Goal: Transaction & Acquisition: Purchase product/service

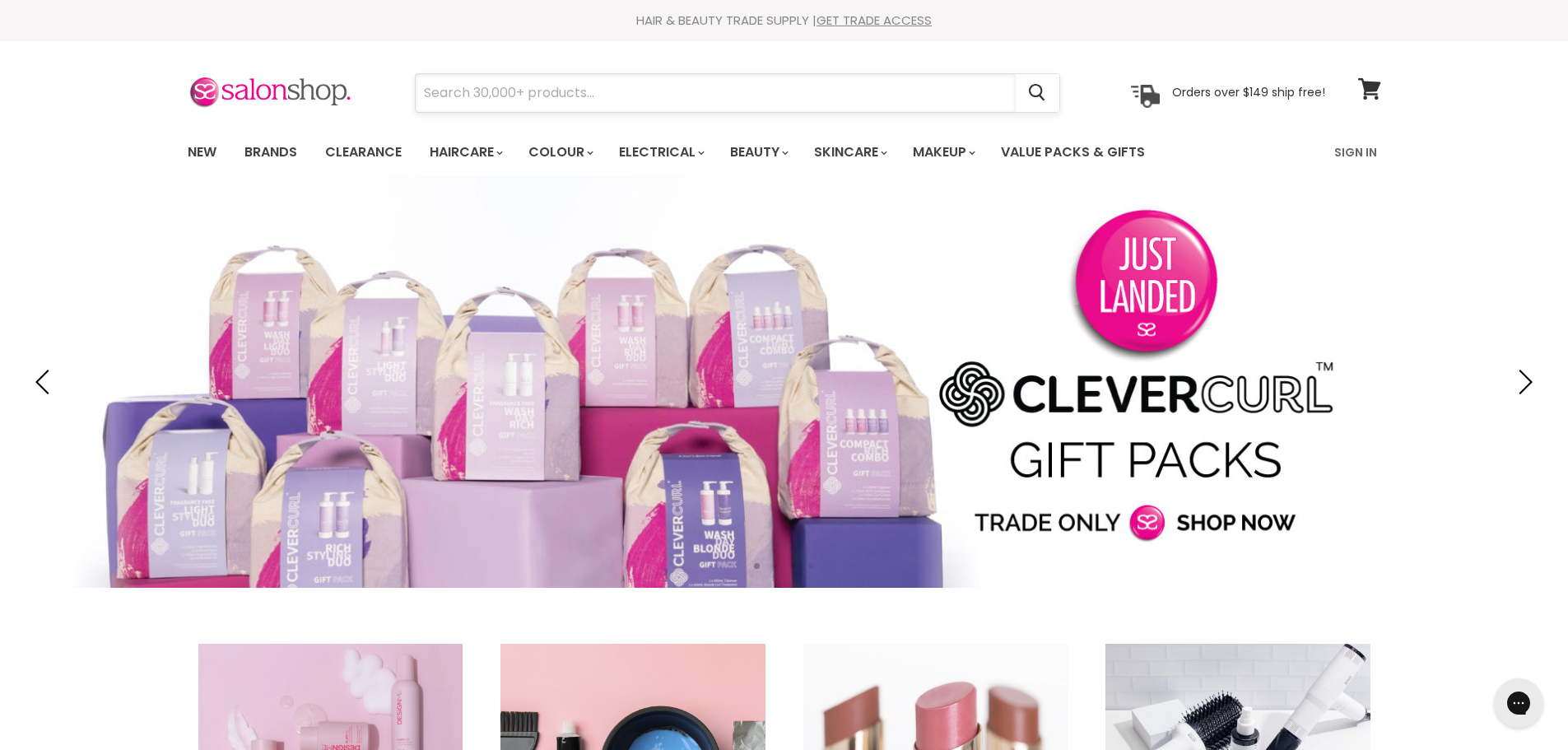
click at [483, 90] on input "Search" at bounding box center [716, 93] width 600 height 38
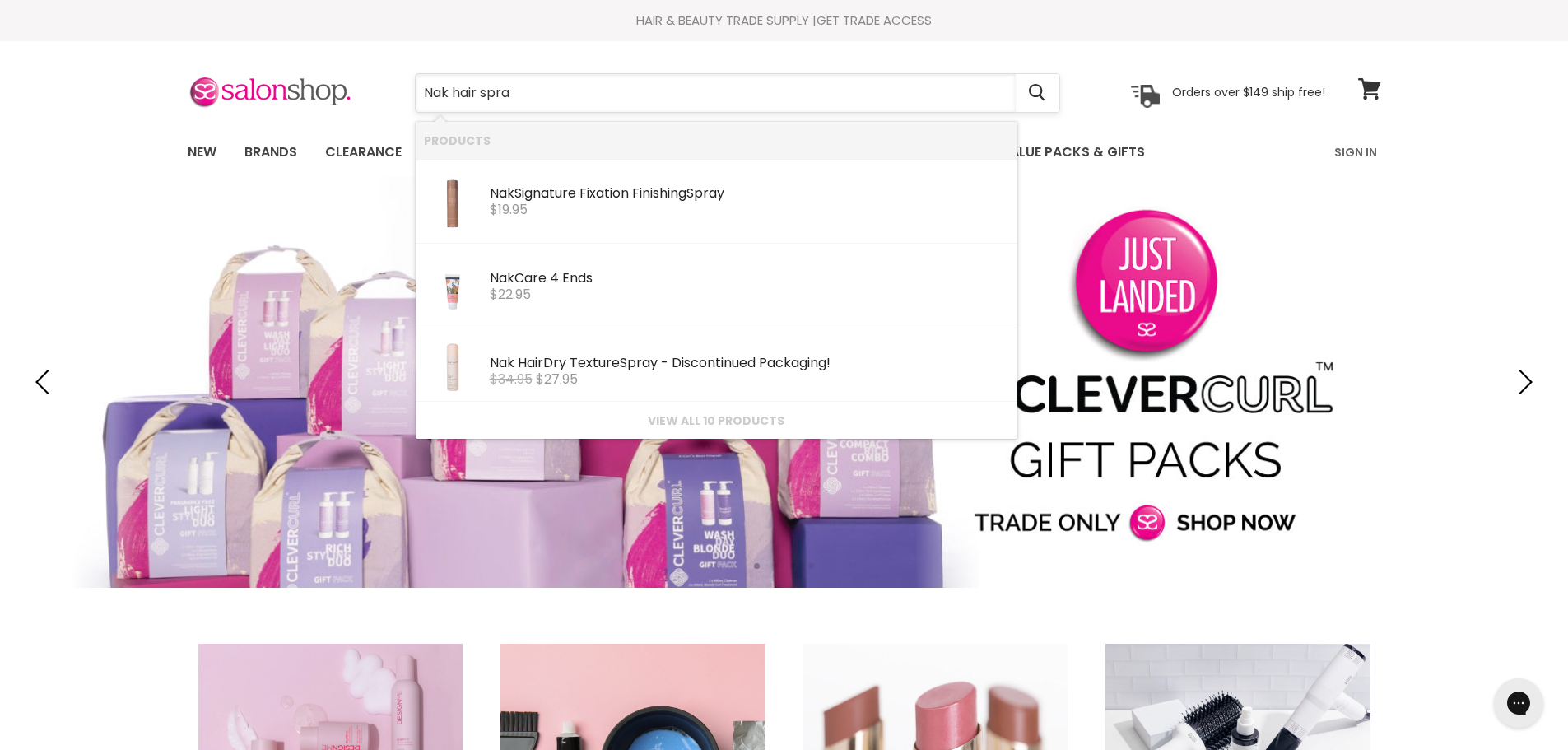
type input "Nak hair spray"
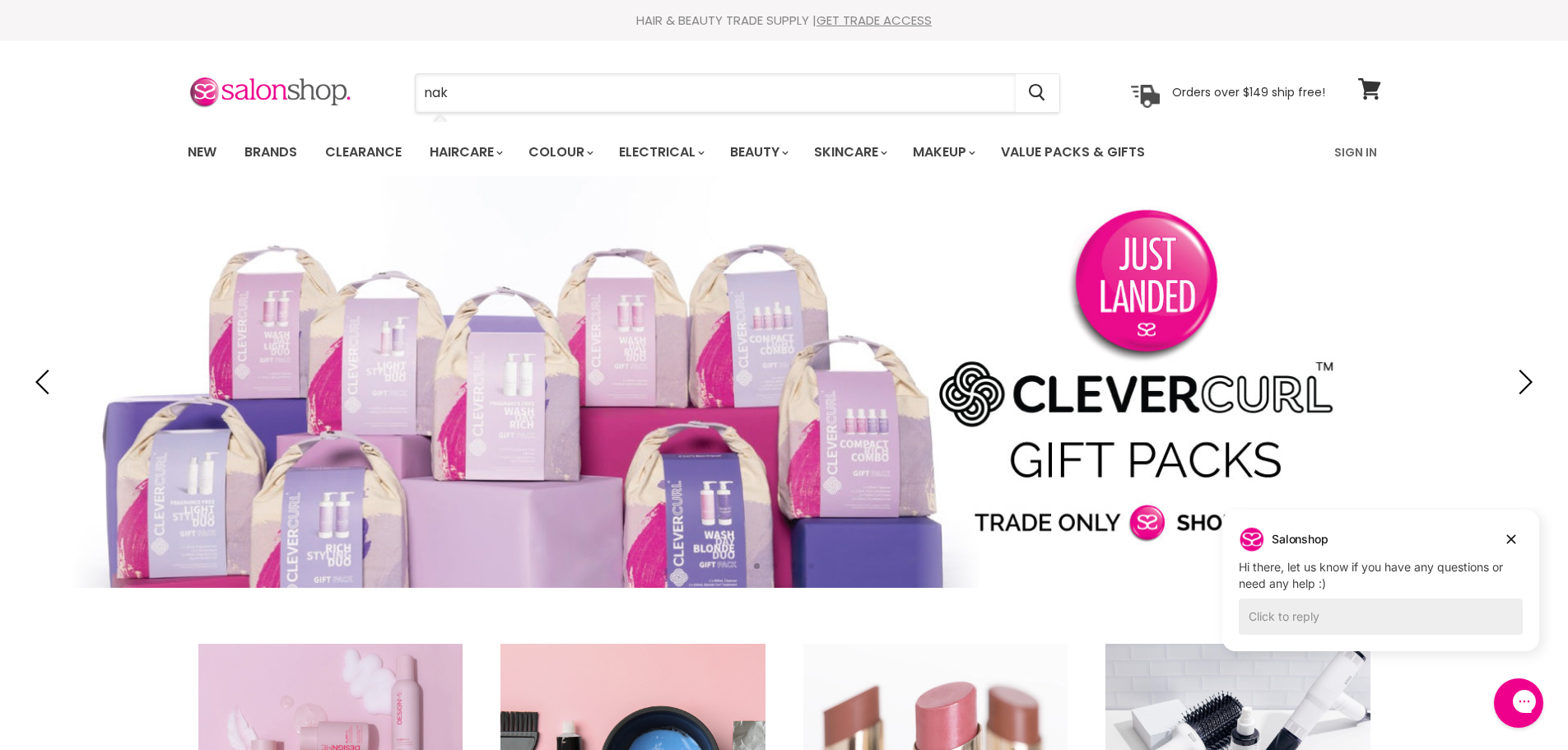
click at [559, 89] on input "nak" at bounding box center [716, 93] width 600 height 38
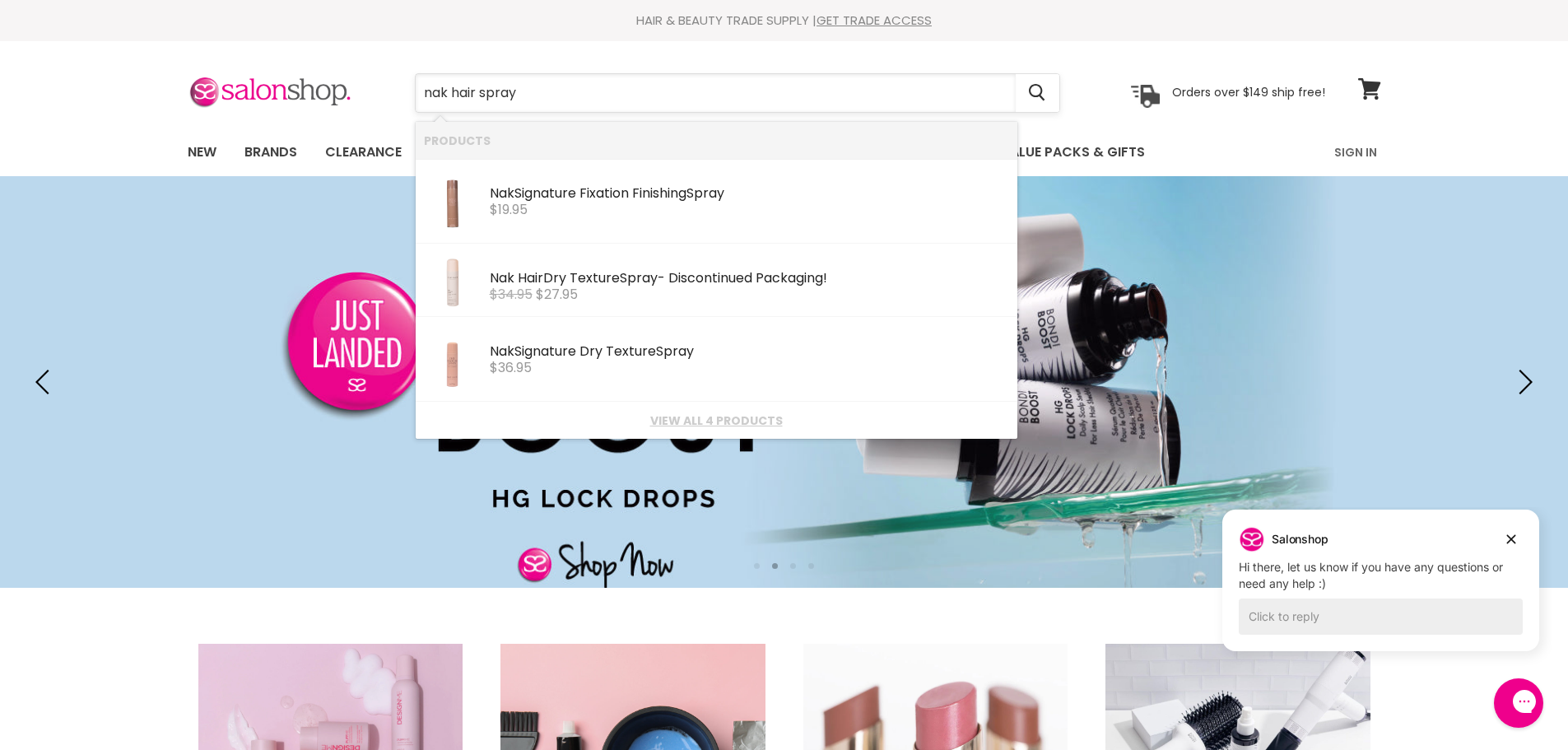
drag, startPoint x: 542, startPoint y: 96, endPoint x: 450, endPoint y: 99, distance: 92.0
click at [450, 99] on input "nak hair spray" at bounding box center [716, 93] width 600 height 38
type input "nak"
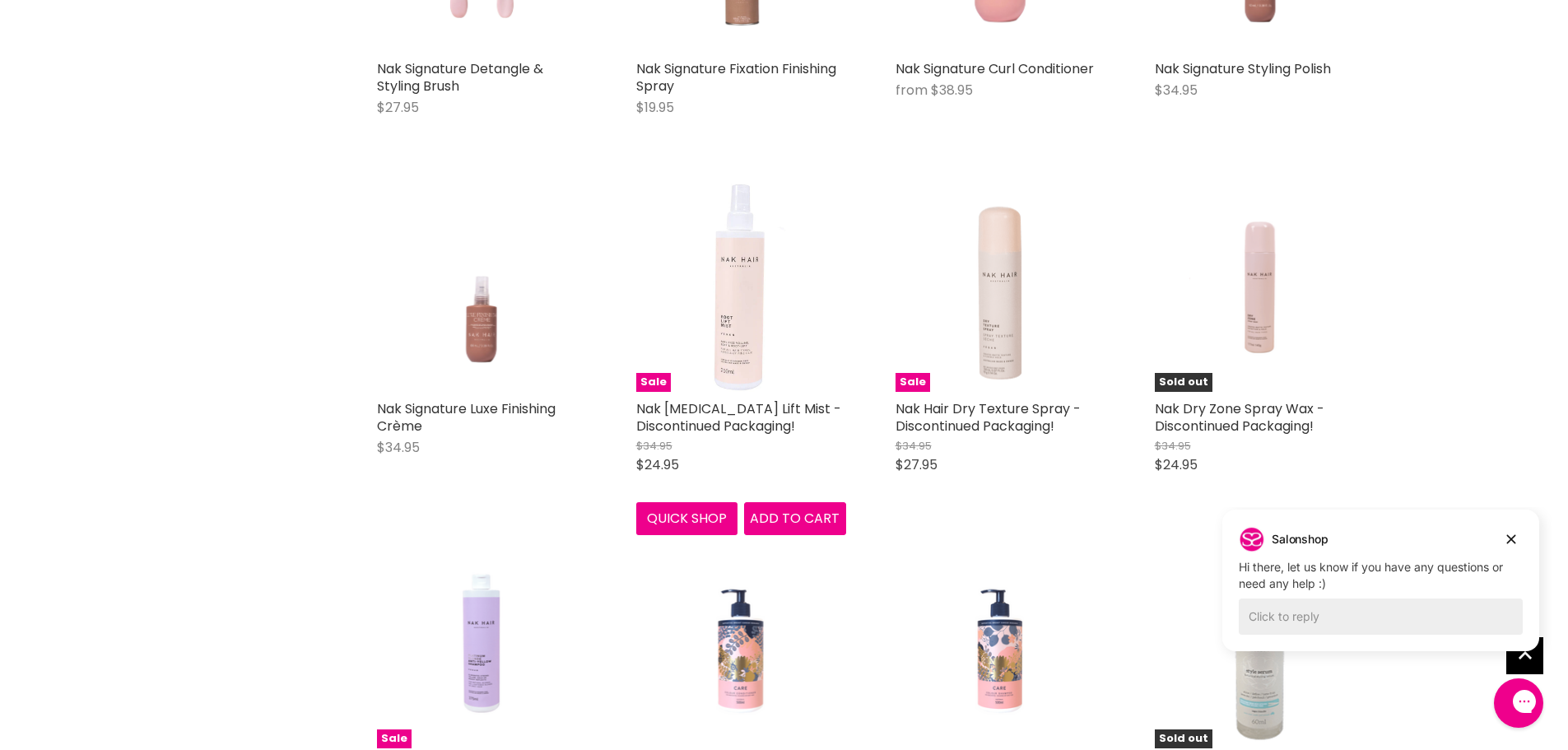
scroll to position [5352, 0]
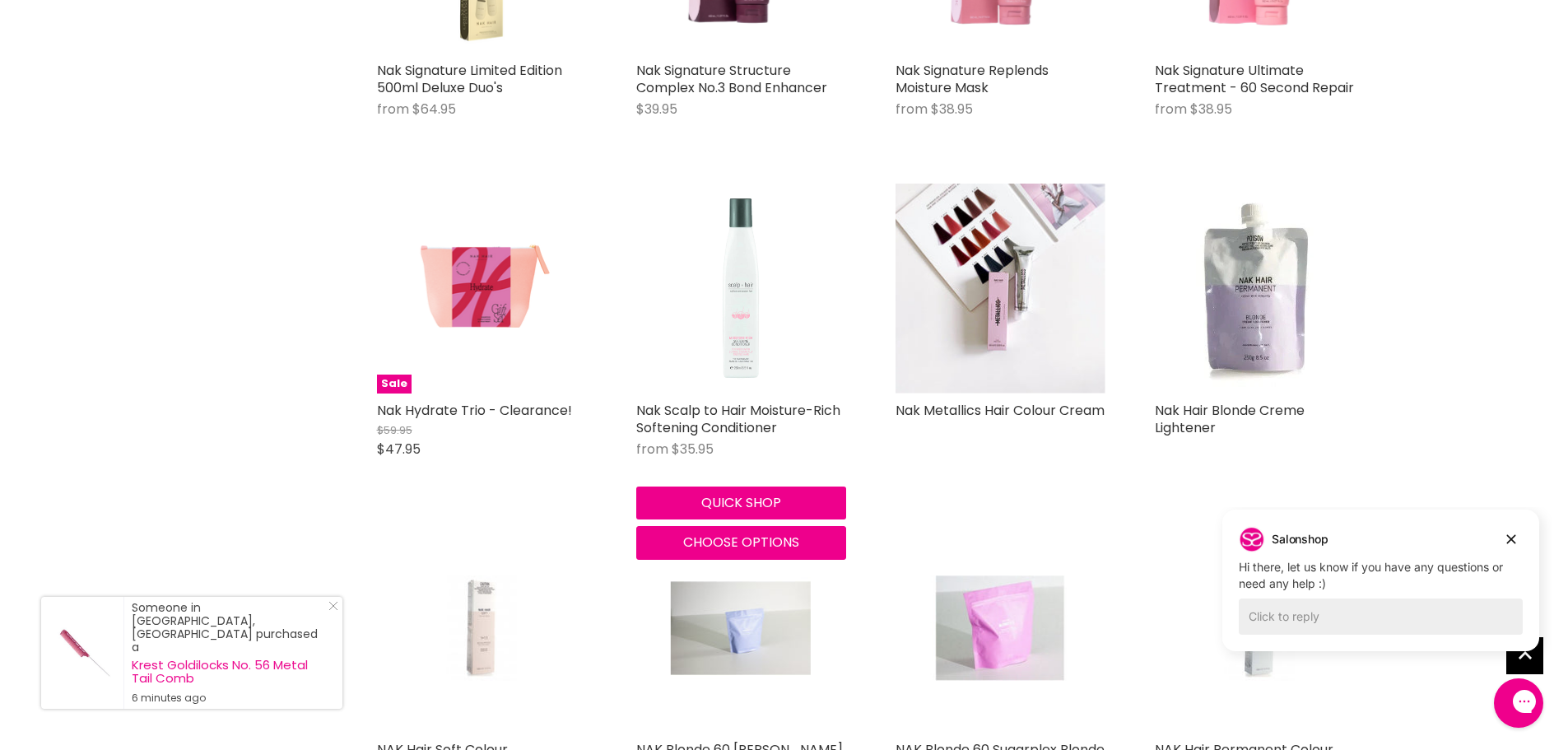
scroll to position [7492, 0]
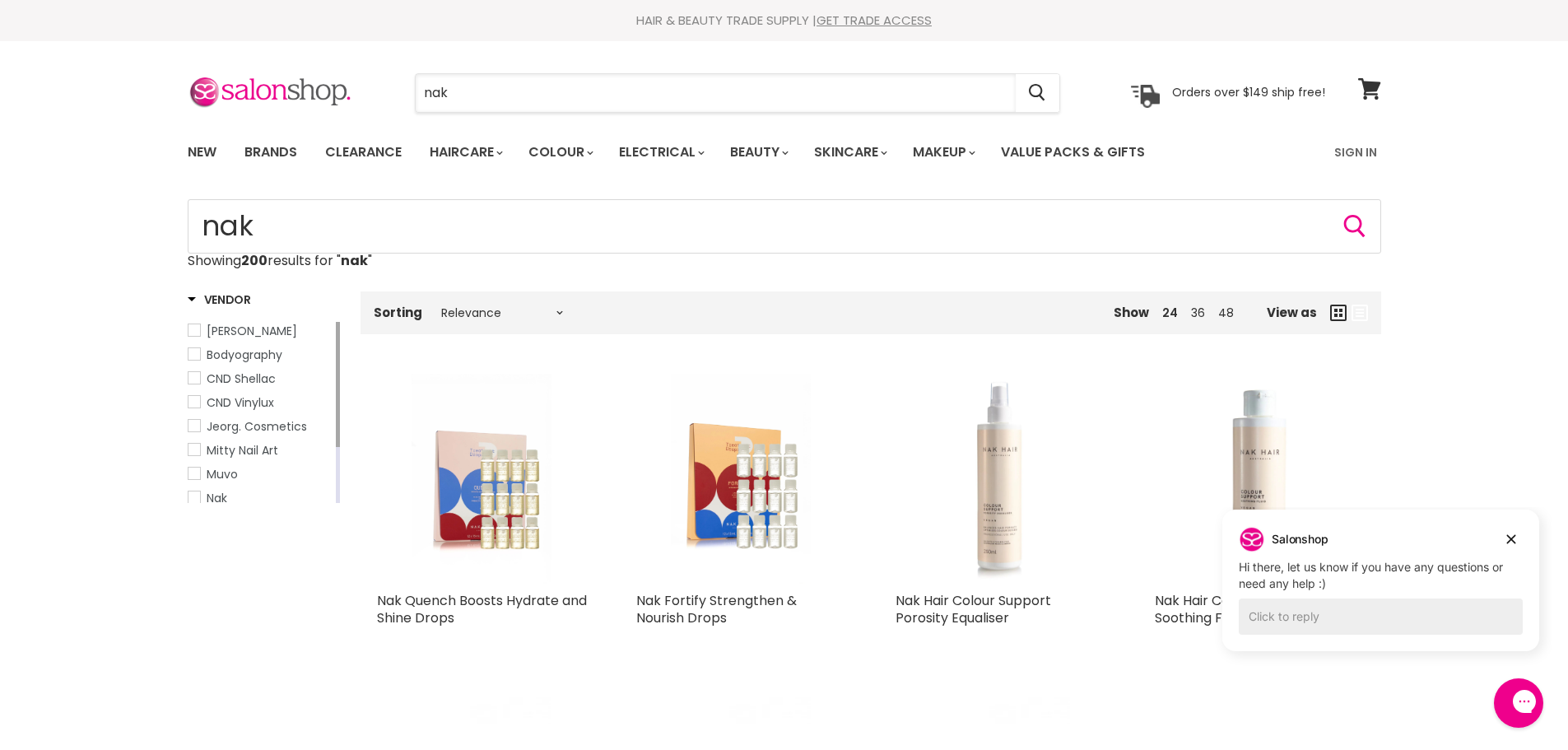
drag, startPoint x: 577, startPoint y: 87, endPoint x: 375, endPoint y: 91, distance: 202.0
click at [375, 91] on div "nak Cancel" at bounding box center [737, 93] width 729 height 38
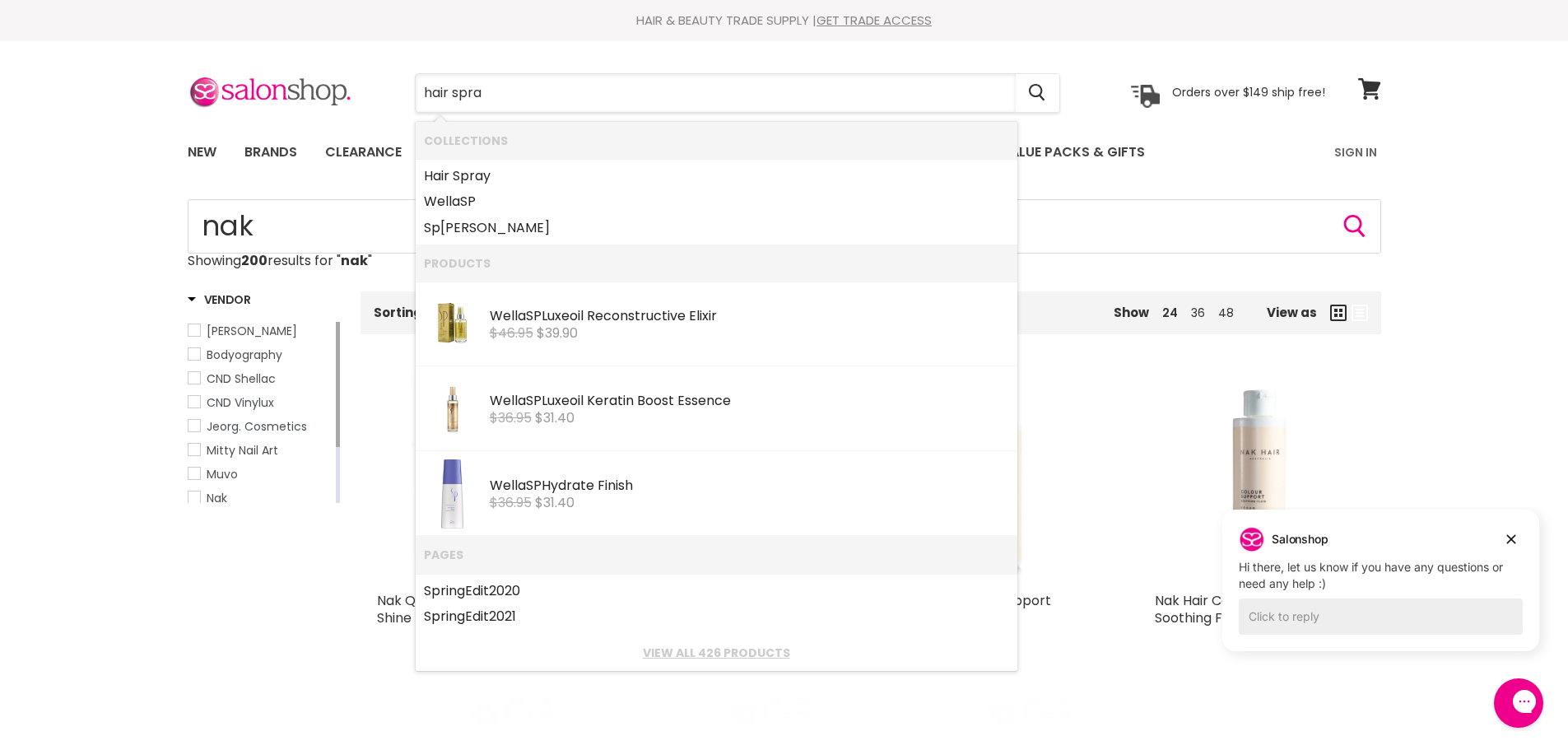
type input "hair spray"
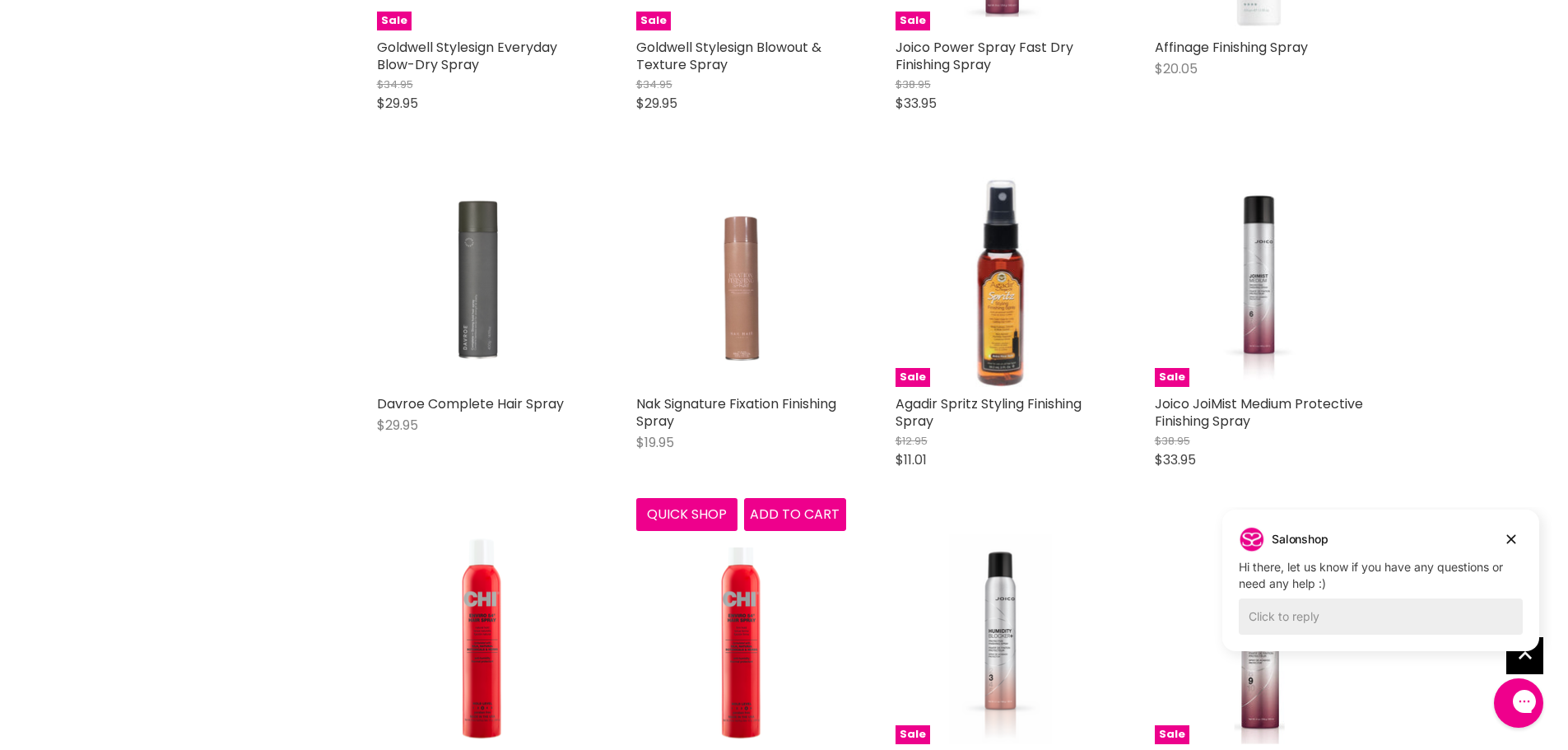
scroll to position [1646, 0]
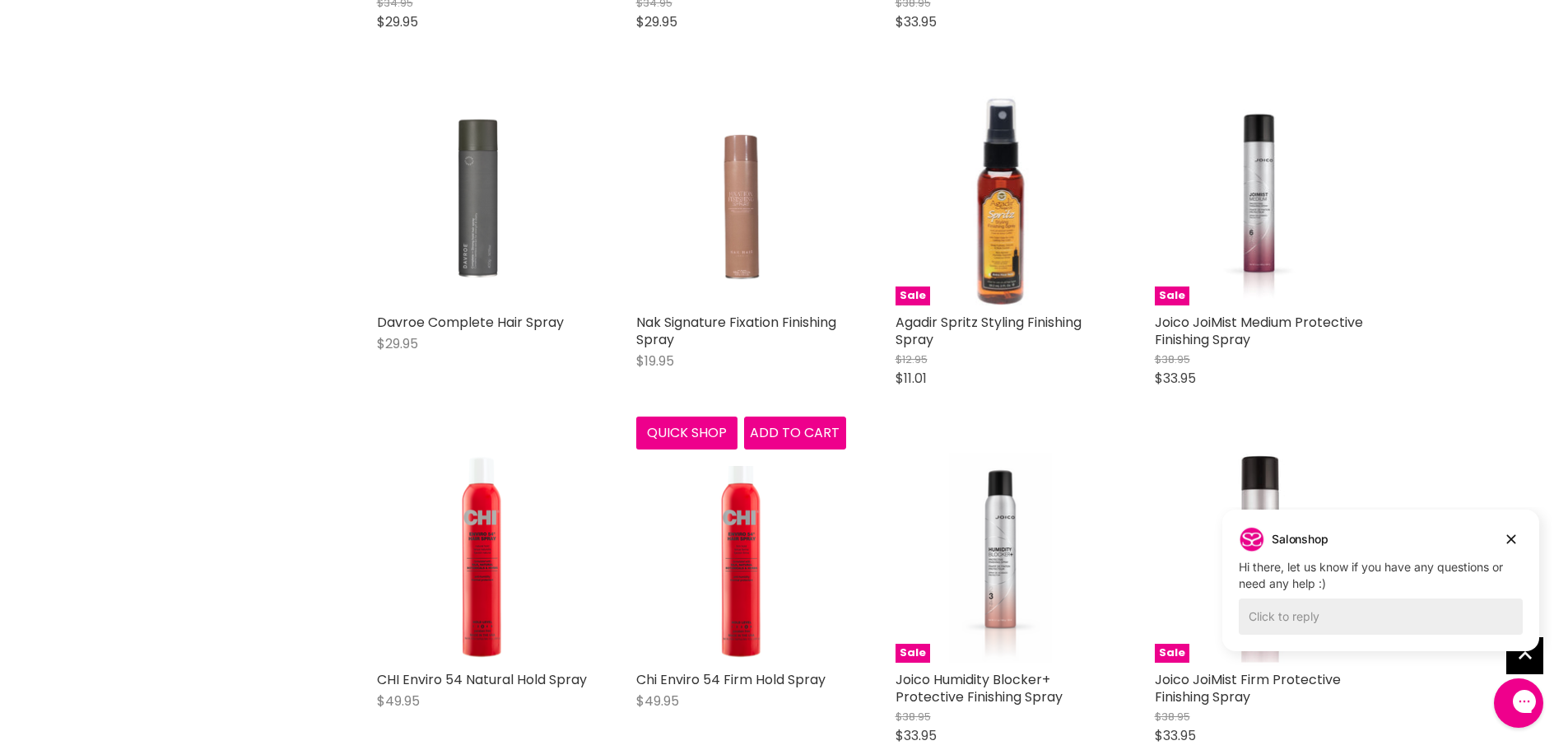
scroll to position [1646, 0]
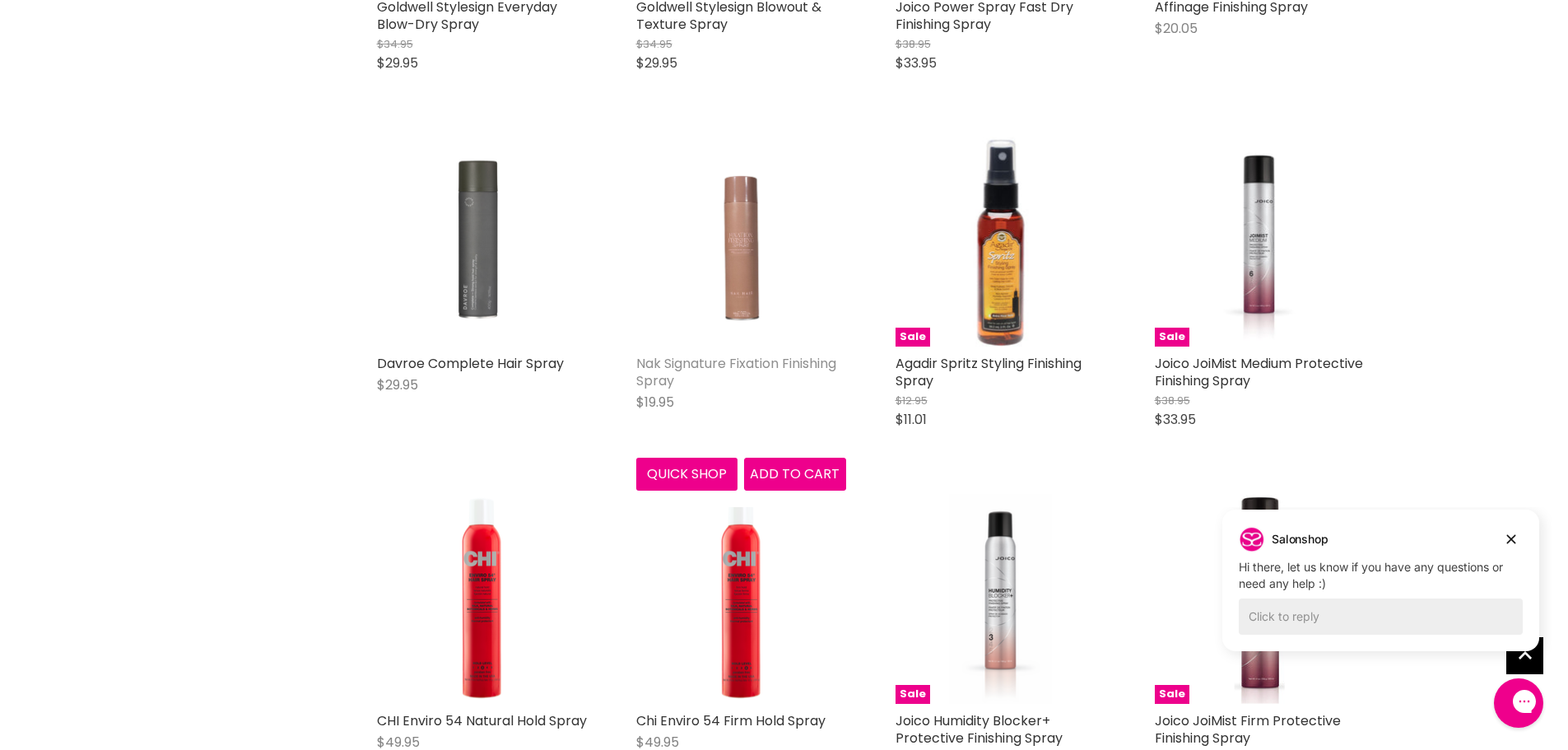
click at [707, 368] on link "Nak Signature Fixation Finishing Spray" at bounding box center [735, 371] width 200 height 37
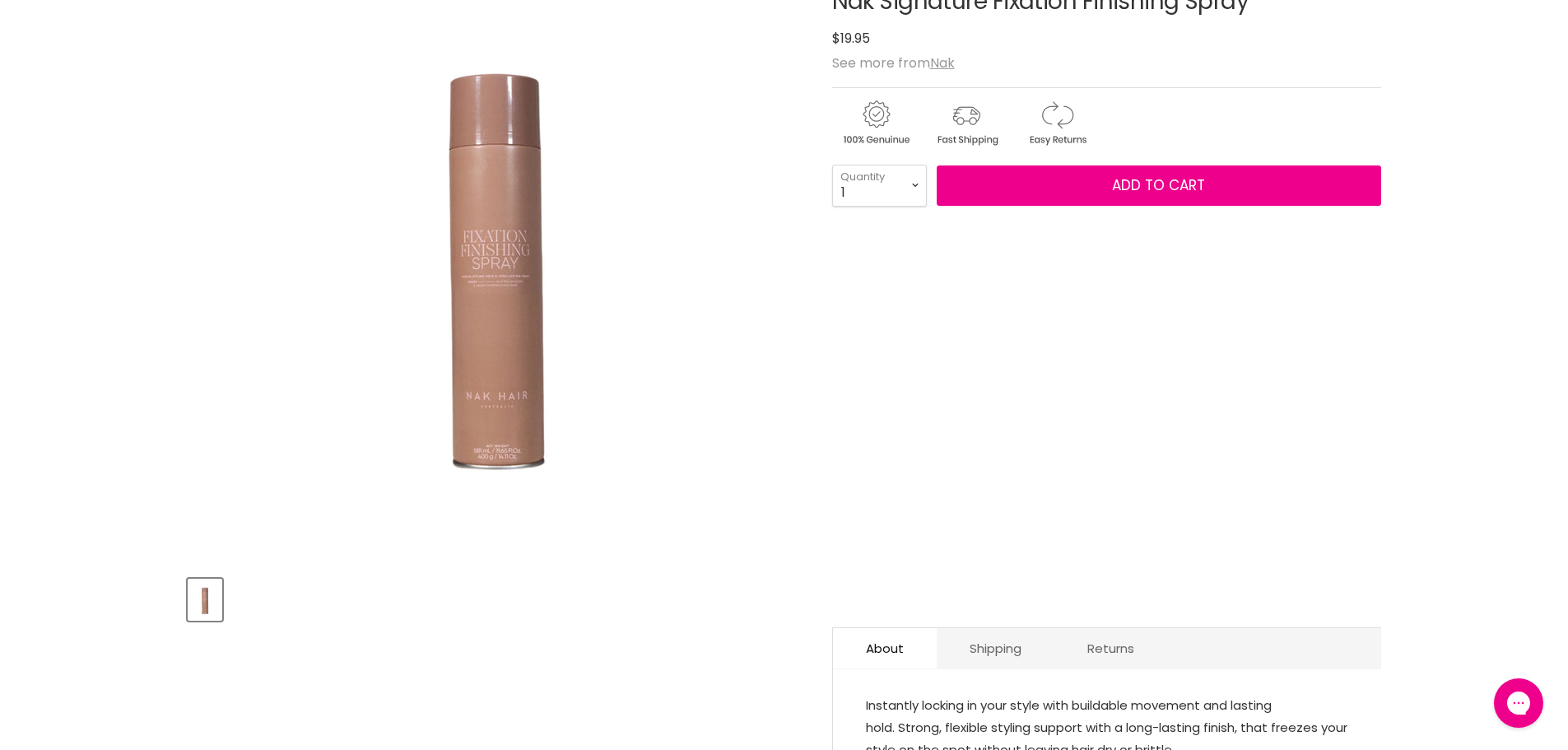
scroll to position [412, 0]
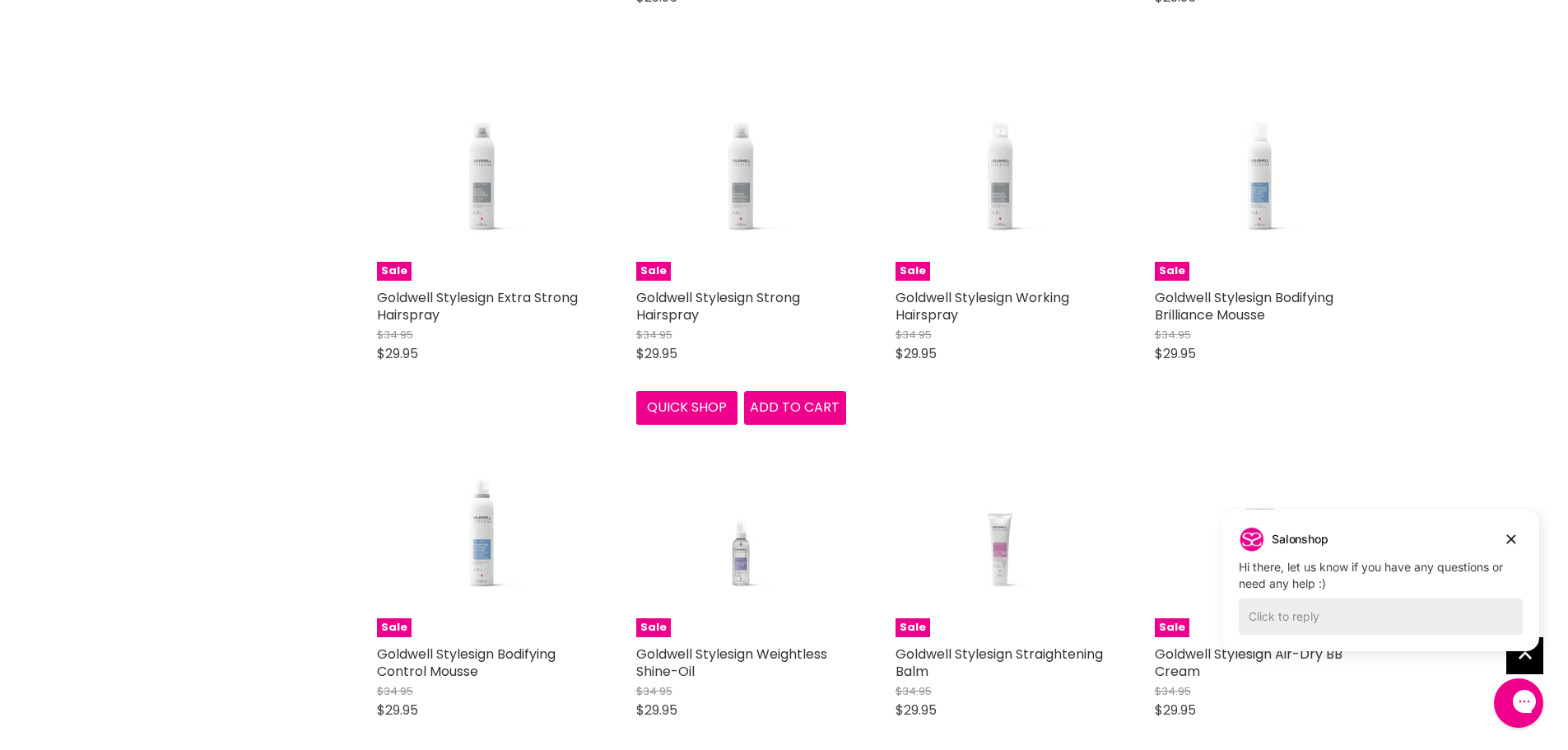
scroll to position [3481, 0]
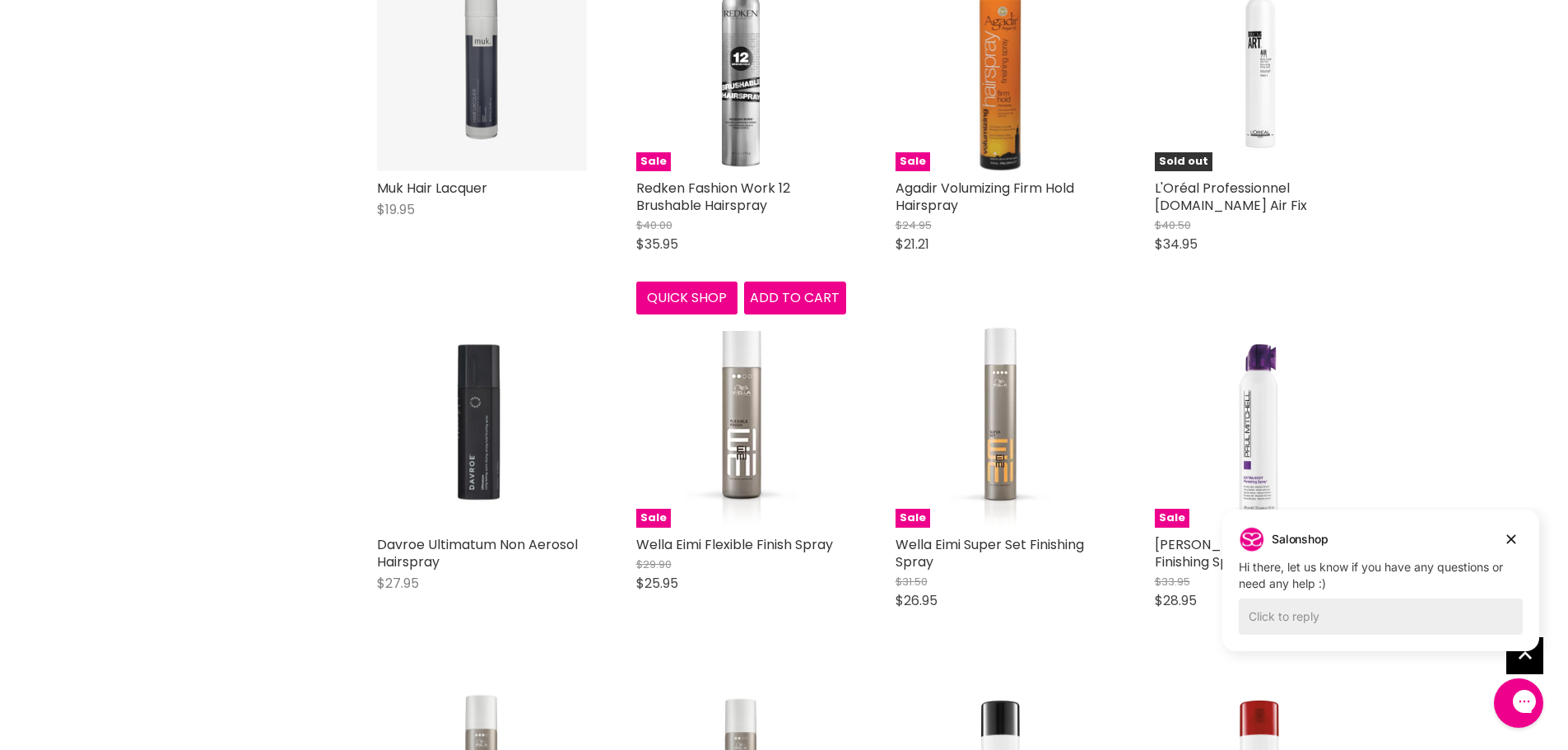
scroll to position [5375, 0]
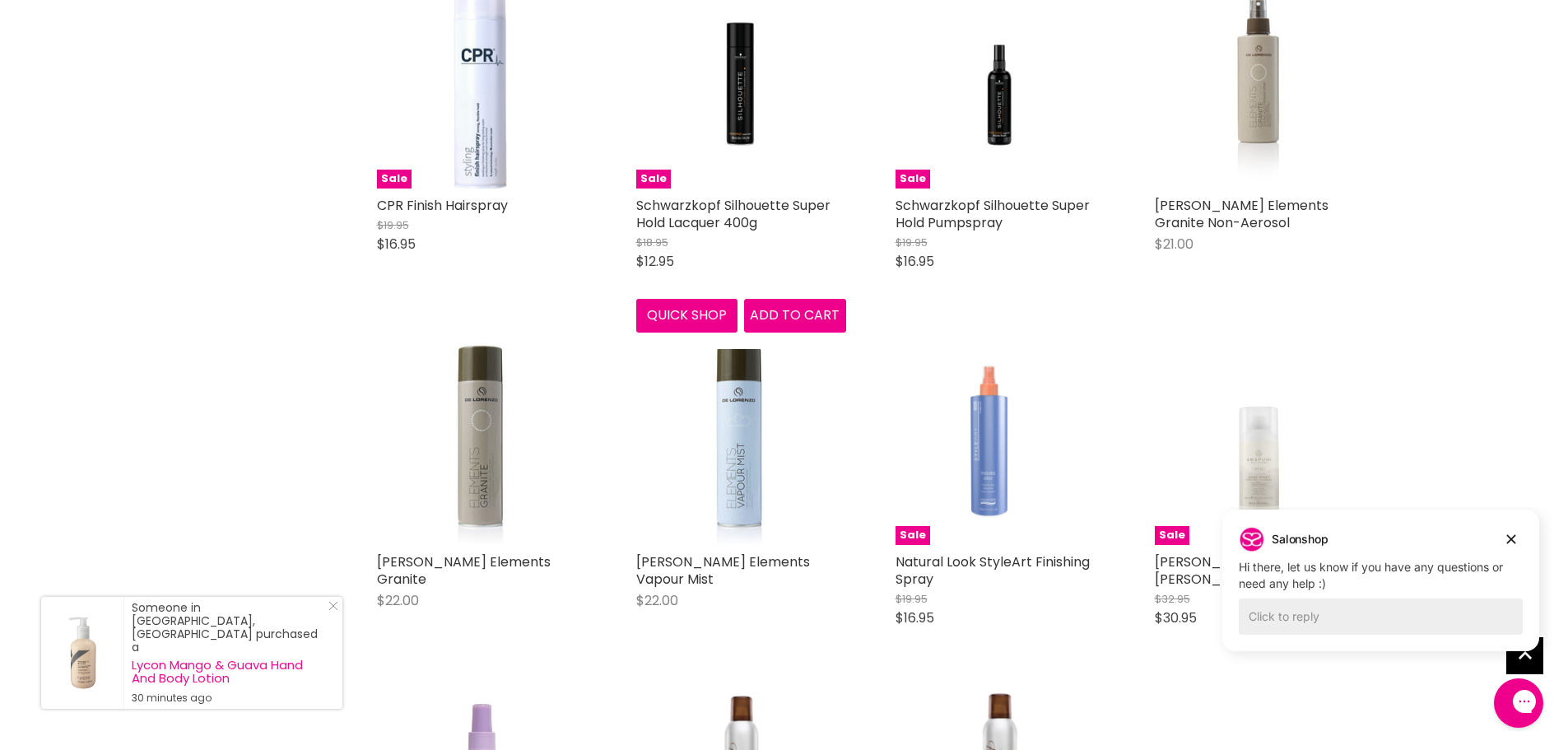
scroll to position [7844, 0]
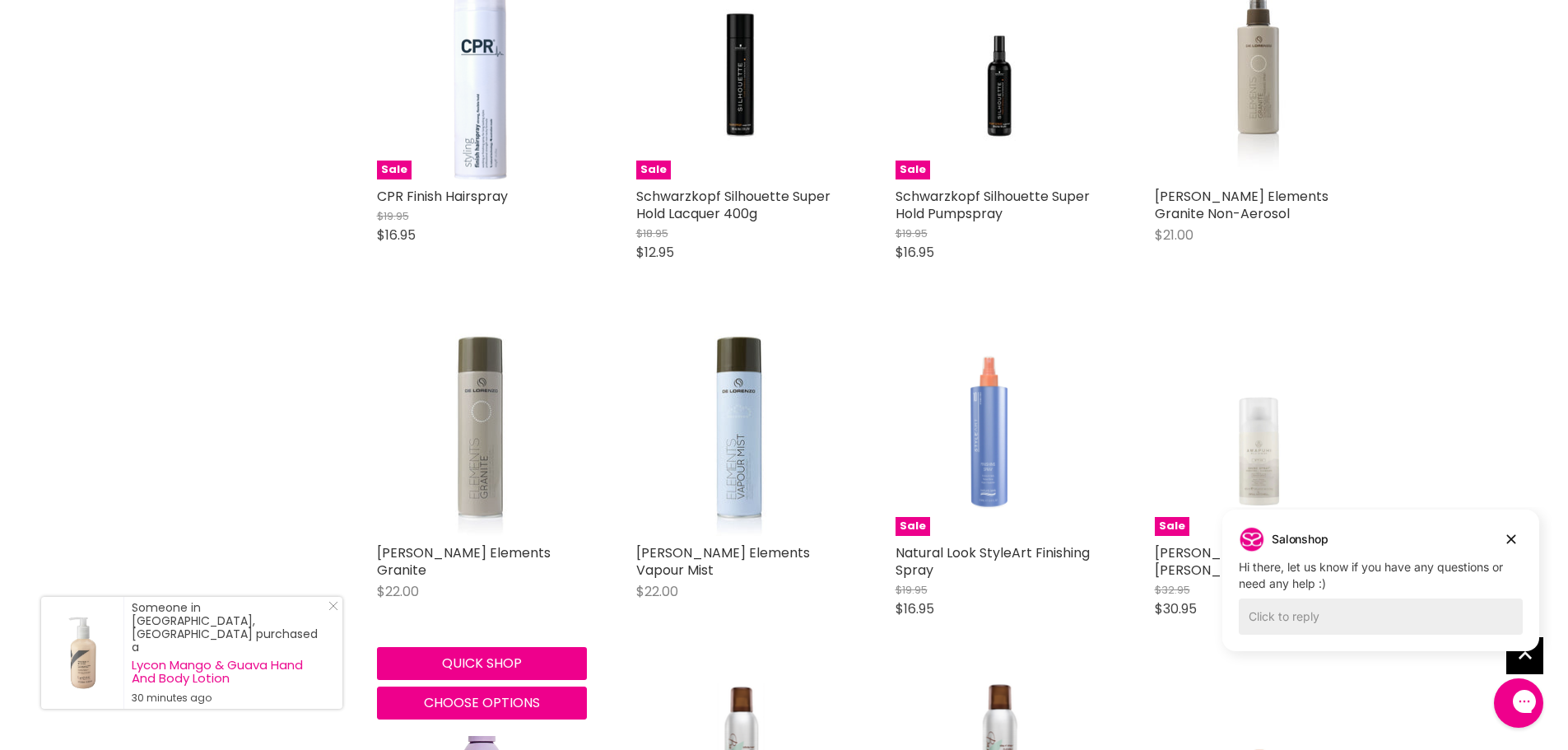
click at [490, 413] on img "Main content" at bounding box center [482, 431] width 210 height 210
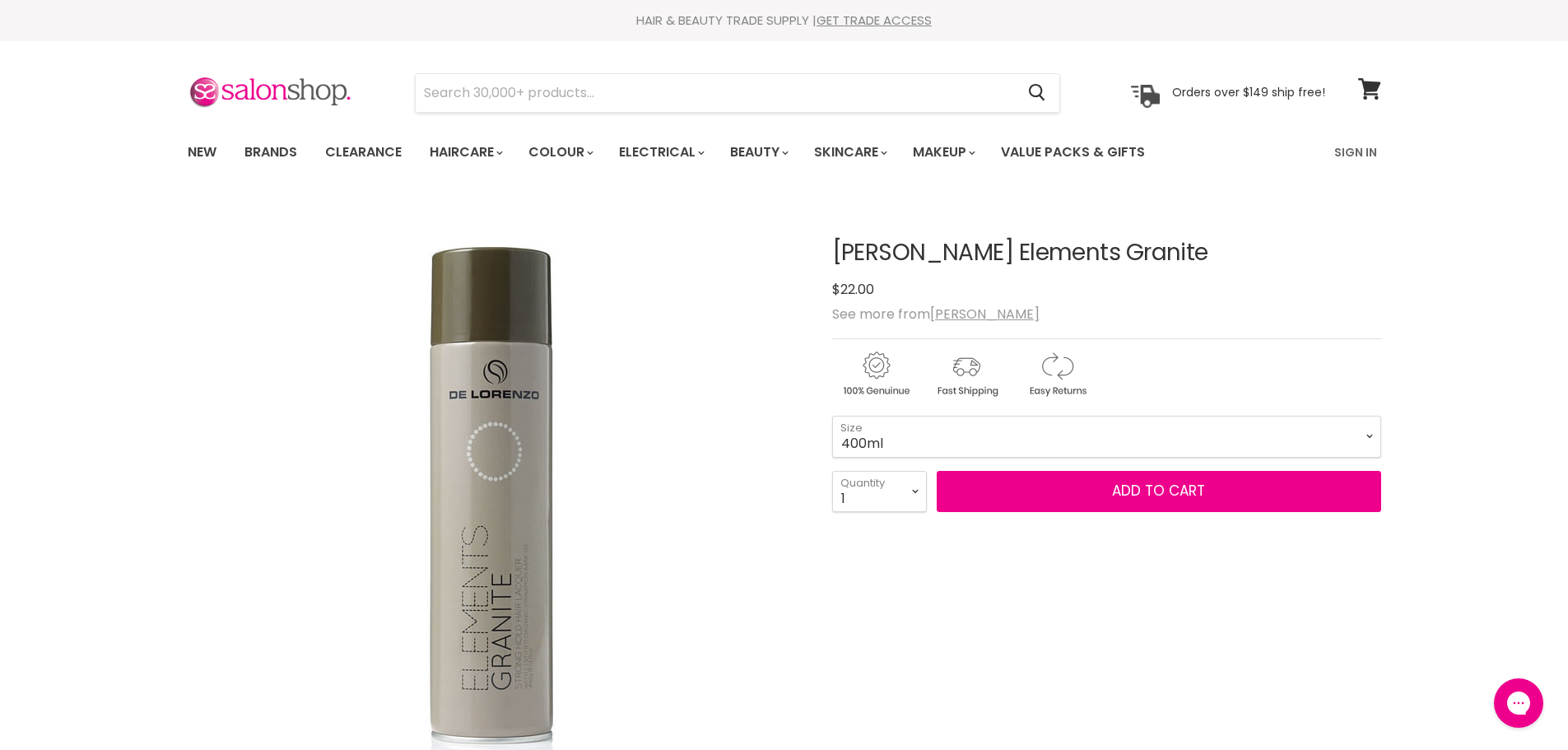
drag, startPoint x: 0, startPoint y: 0, endPoint x: 1053, endPoint y: 440, distance: 1141.2
click at [1053, 440] on select "400ml" at bounding box center [1106, 436] width 548 height 41
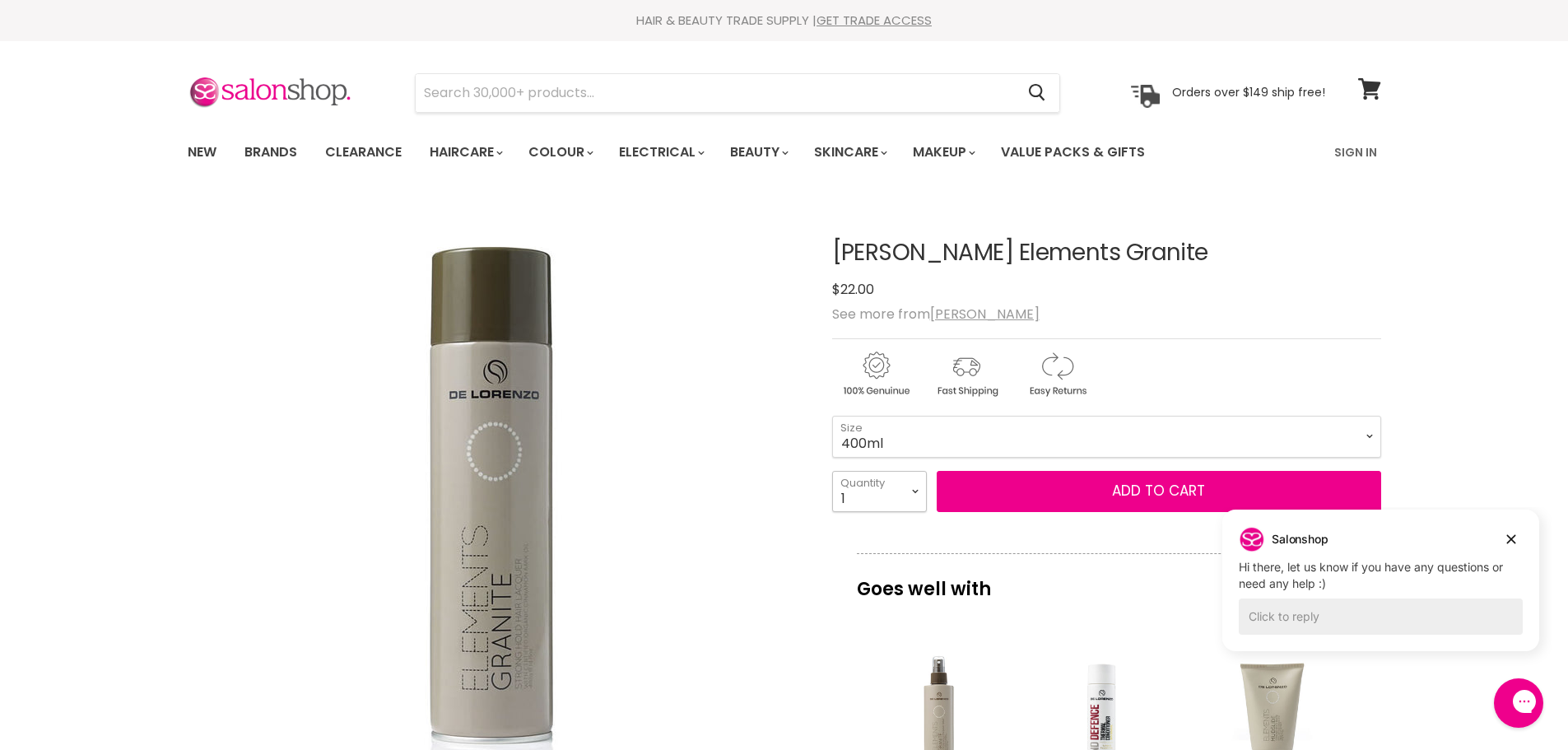
click at [912, 495] on select "1 2 3 4 5 6 7 8 9 10+" at bounding box center [879, 492] width 94 height 41
select select "2"
click at [832, 471] on select "1 2 3 4 5 6 7 8 9 10+" at bounding box center [879, 492] width 94 height 41
type input "2"
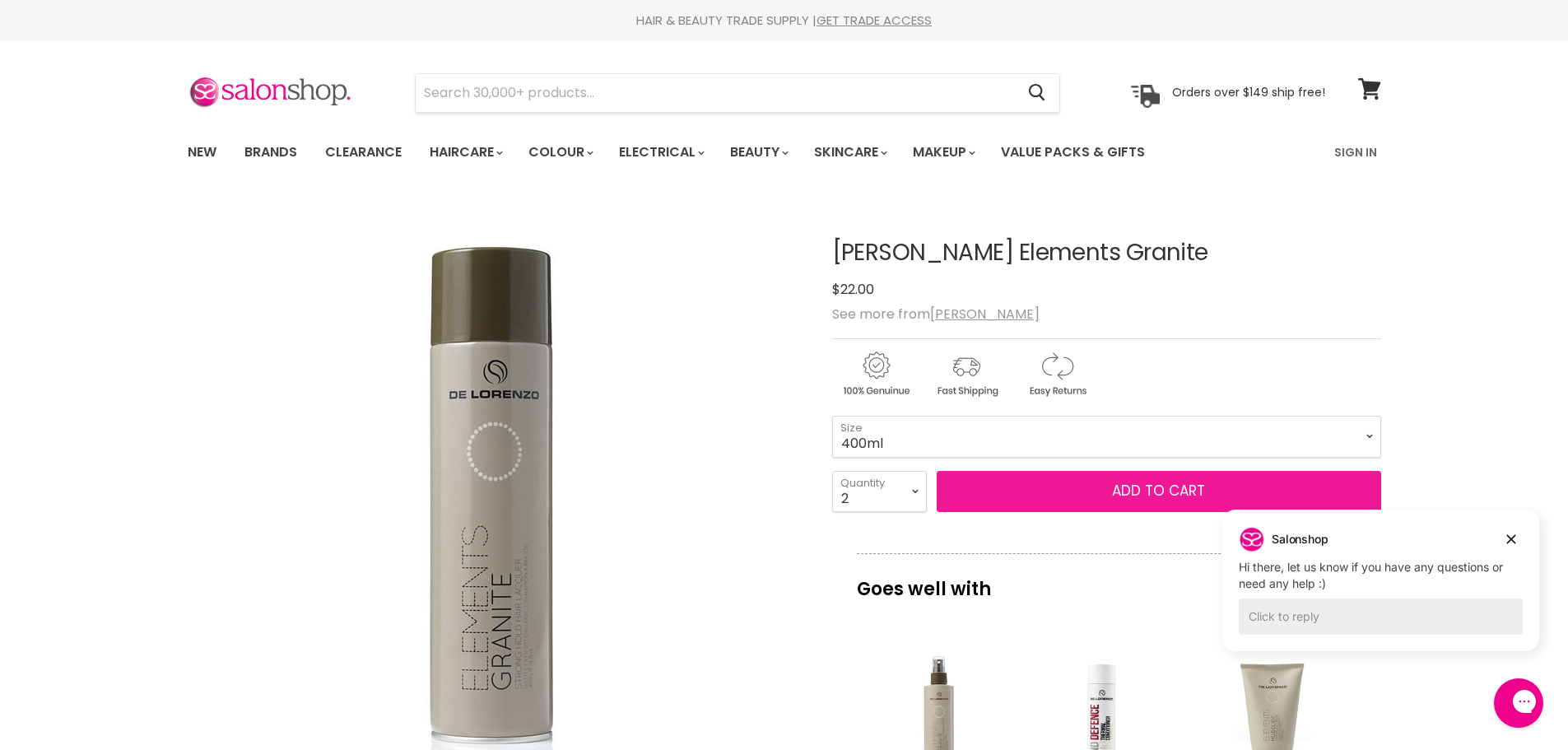
click at [1099, 499] on button "Add to cart" at bounding box center [1158, 492] width 444 height 41
click at [1167, 485] on span "Add to cart" at bounding box center [1158, 491] width 93 height 20
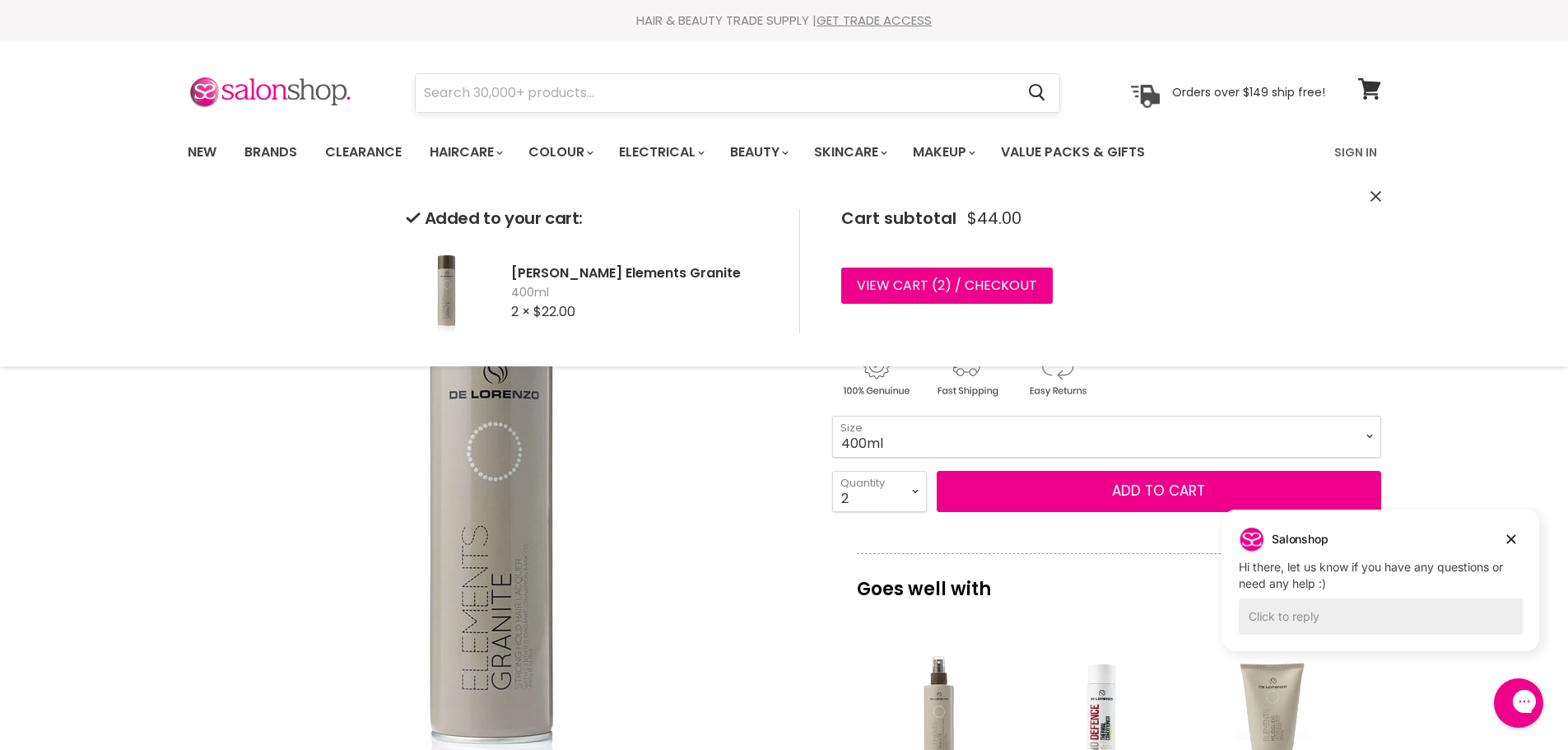
click at [496, 94] on input "Search" at bounding box center [716, 93] width 600 height 38
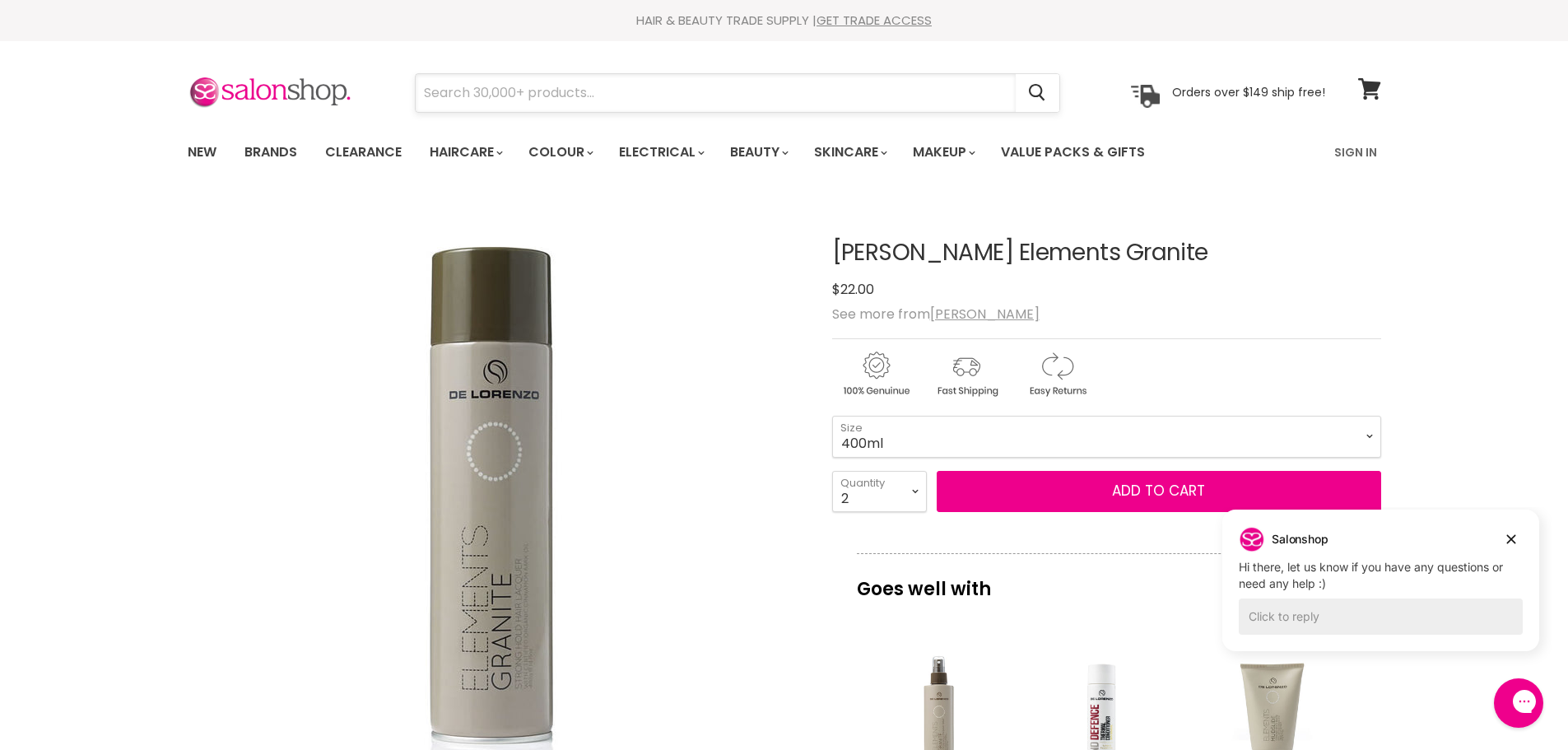
click at [496, 94] on input "Search" at bounding box center [716, 93] width 600 height 38
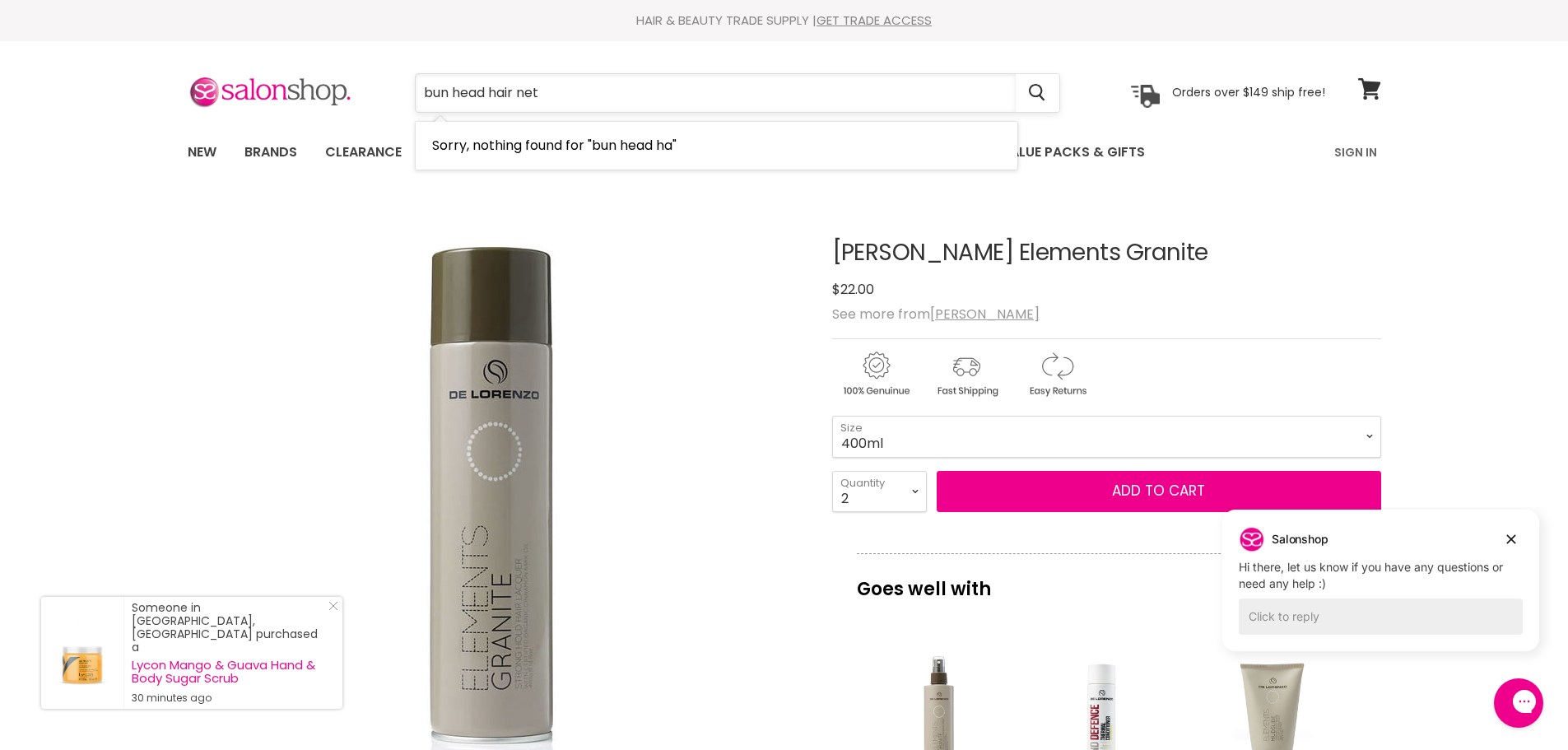
type input "bun head hair nets"
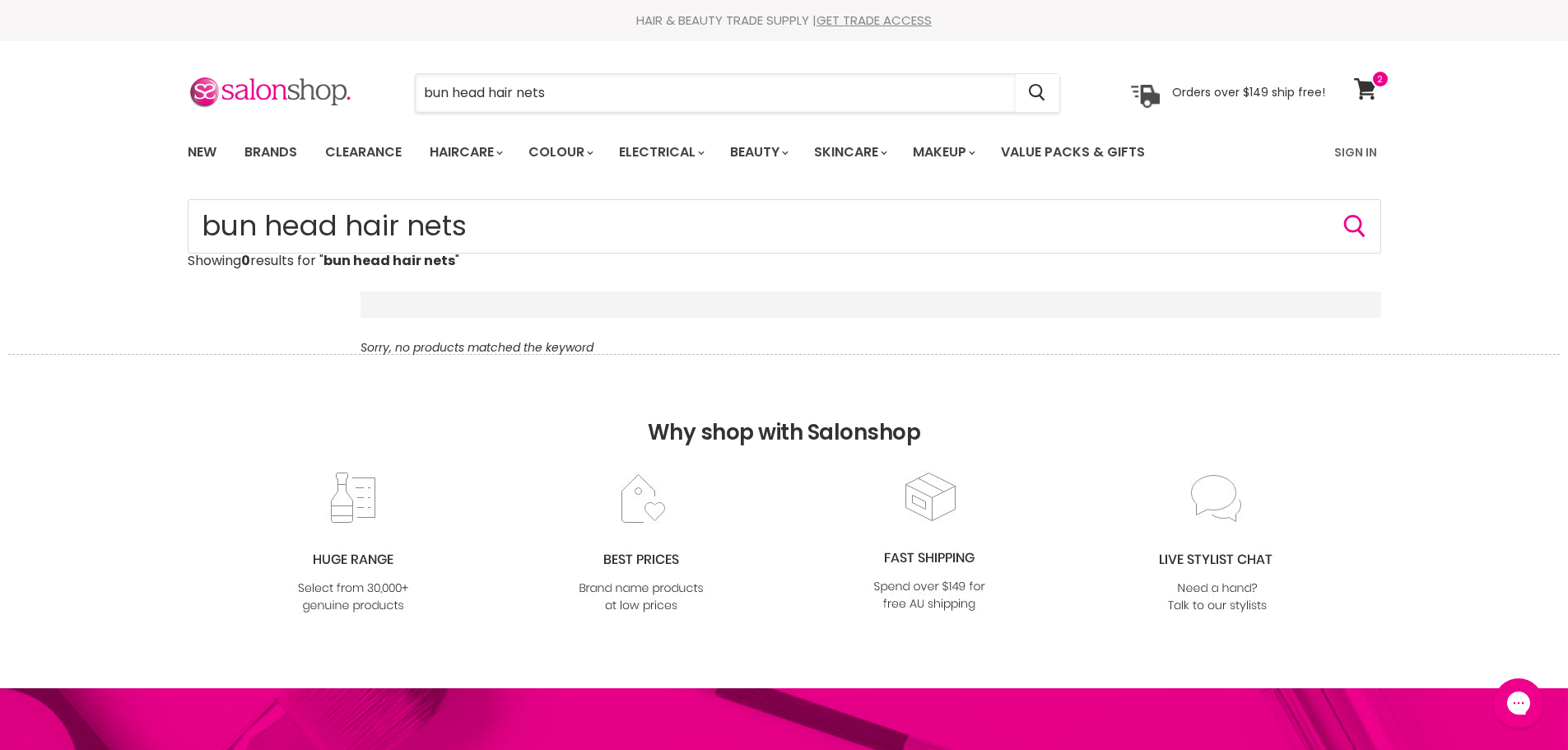
drag, startPoint x: 485, startPoint y: 93, endPoint x: 377, endPoint y: 93, distance: 108.0
click at [377, 93] on div "bun head hair nets Cancel" at bounding box center [737, 93] width 729 height 38
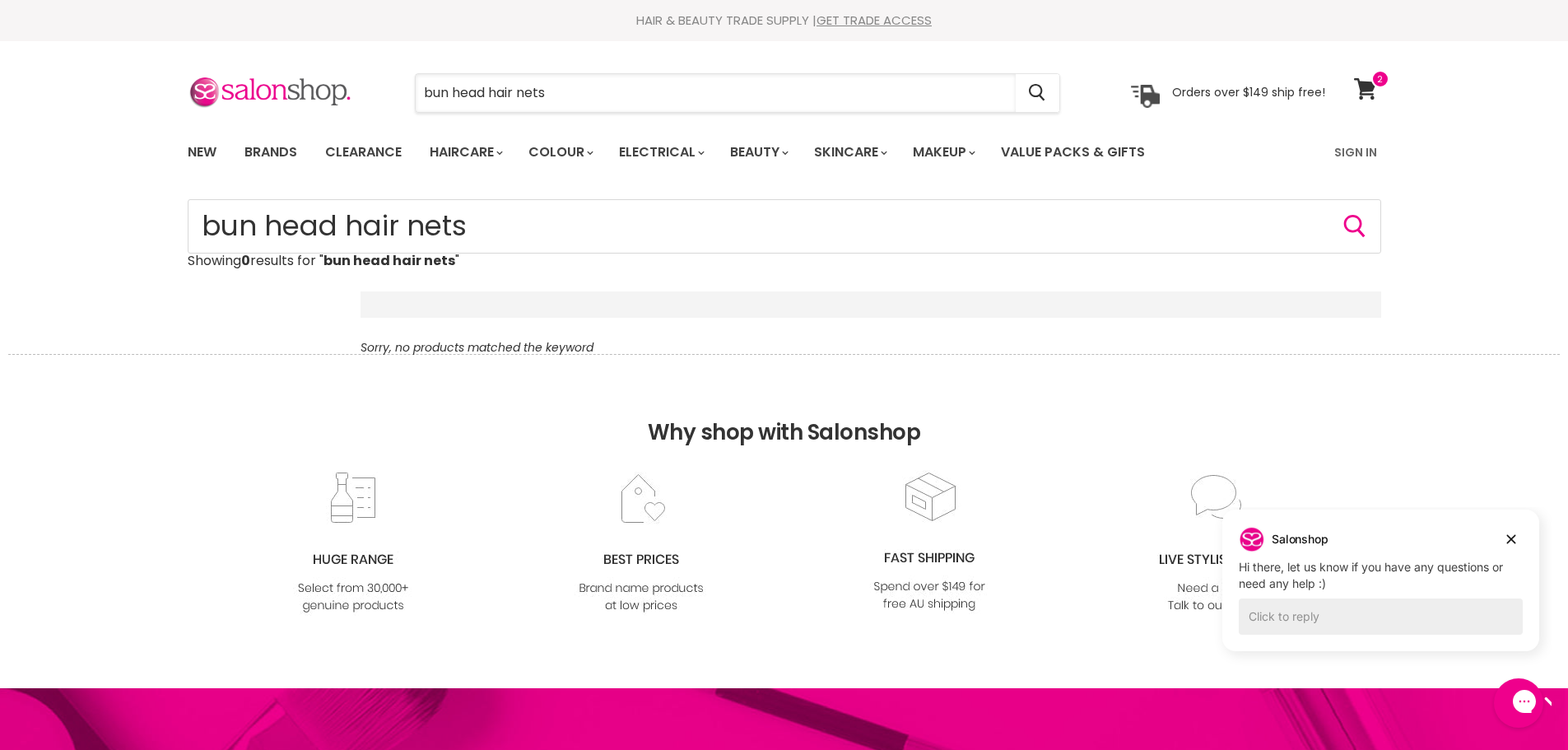
drag, startPoint x: 490, startPoint y: 93, endPoint x: 363, endPoint y: 93, distance: 127.0
click at [363, 93] on div "bun head hair nets Cancel Orders over $149 ship free!" at bounding box center [756, 93] width 1137 height 38
type input "hair nets"
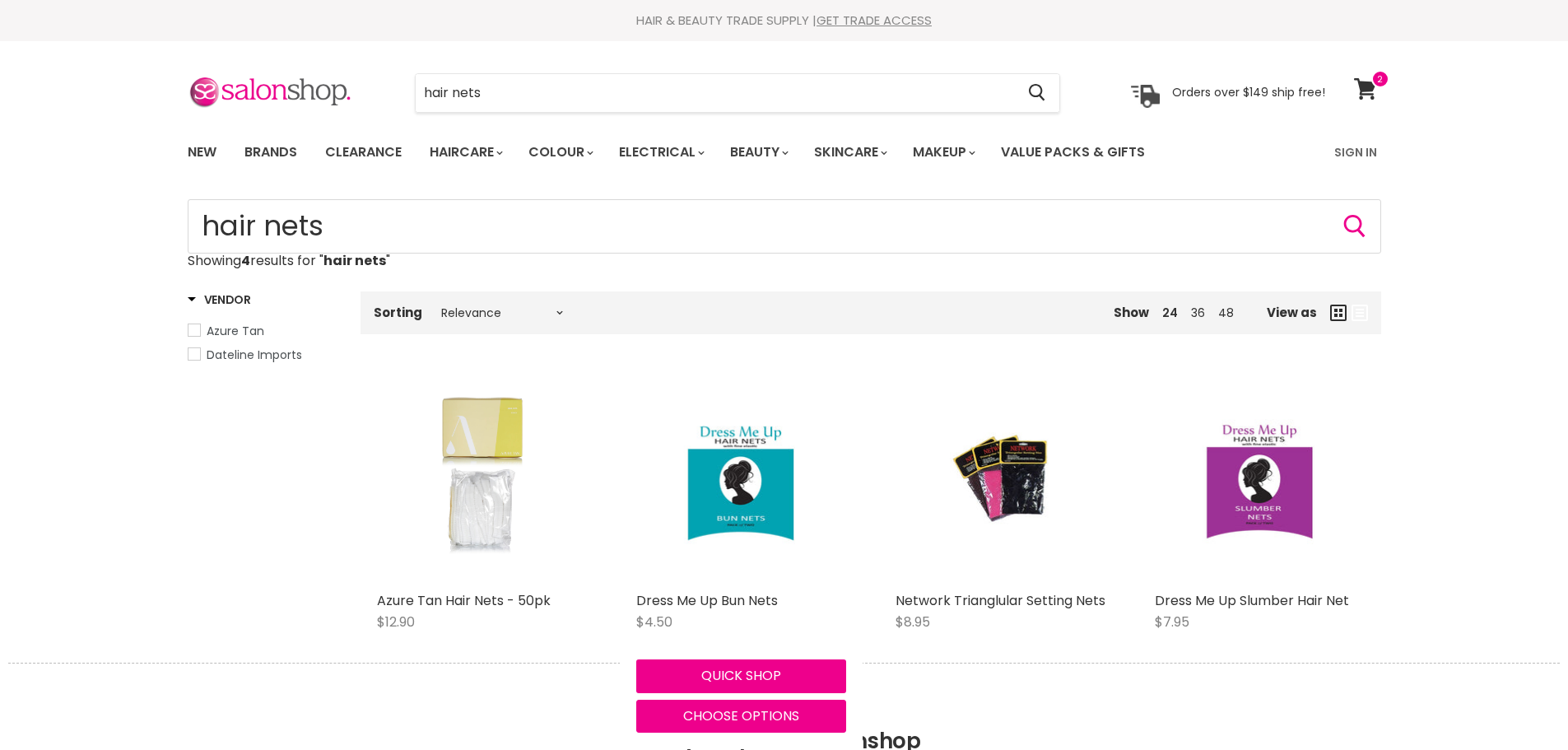
click at [744, 505] on div "Main content" at bounding box center [741, 479] width 210 height 210
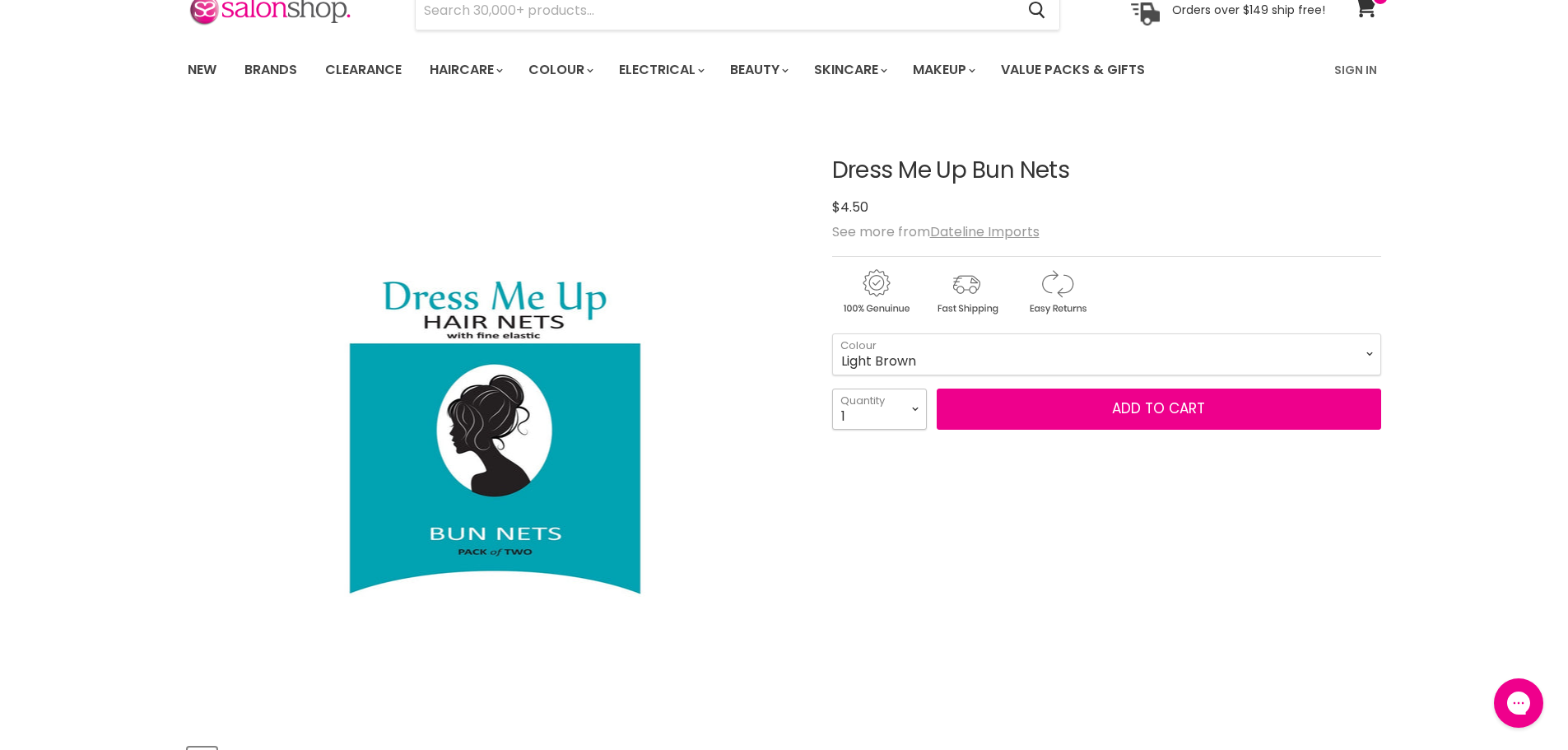
click at [908, 411] on select "1 2 3 4 5 6 7 8 9 10+" at bounding box center [879, 409] width 94 height 41
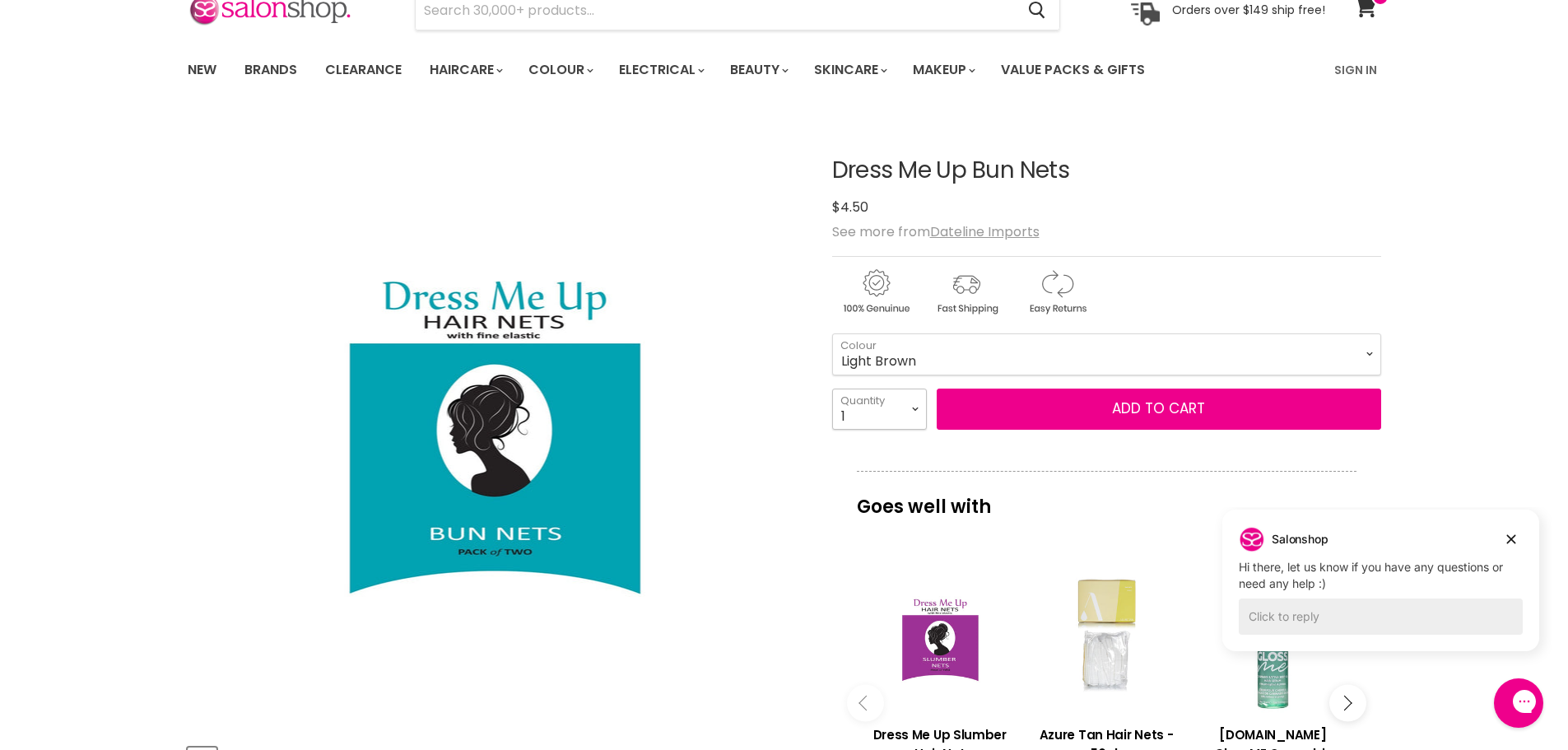
click at [906, 408] on select "1 2 3 4 5 6 7 8 9 10+" at bounding box center [879, 409] width 94 height 41
select select "10+"
click at [832, 388] on select "1 2 3 4 5 6 7 8 9 10+" at bounding box center [879, 409] width 94 height 41
type input "10"
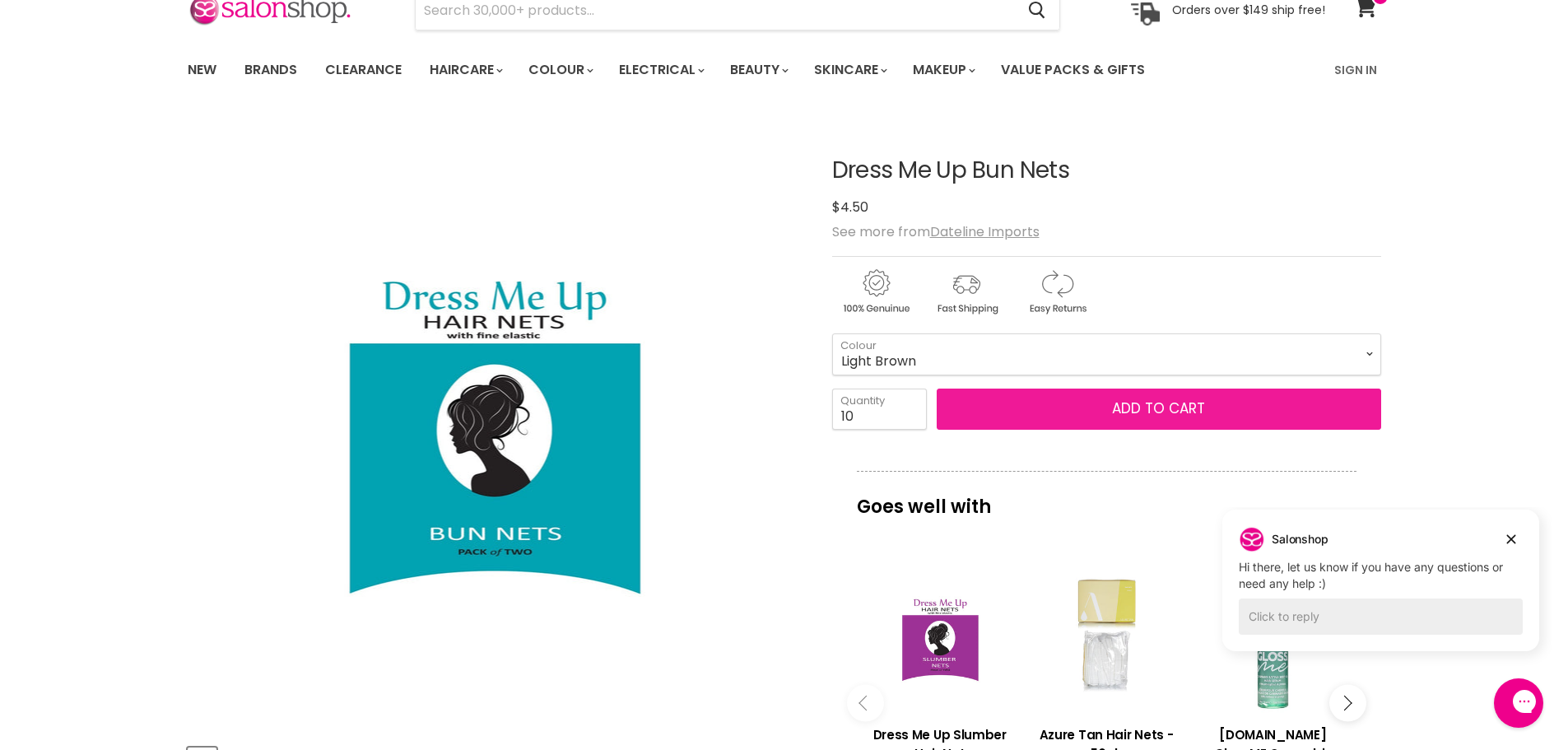
click at [1048, 407] on button "Add to cart" at bounding box center [1158, 409] width 444 height 41
click at [1166, 406] on span "Add to cart" at bounding box center [1158, 408] width 93 height 20
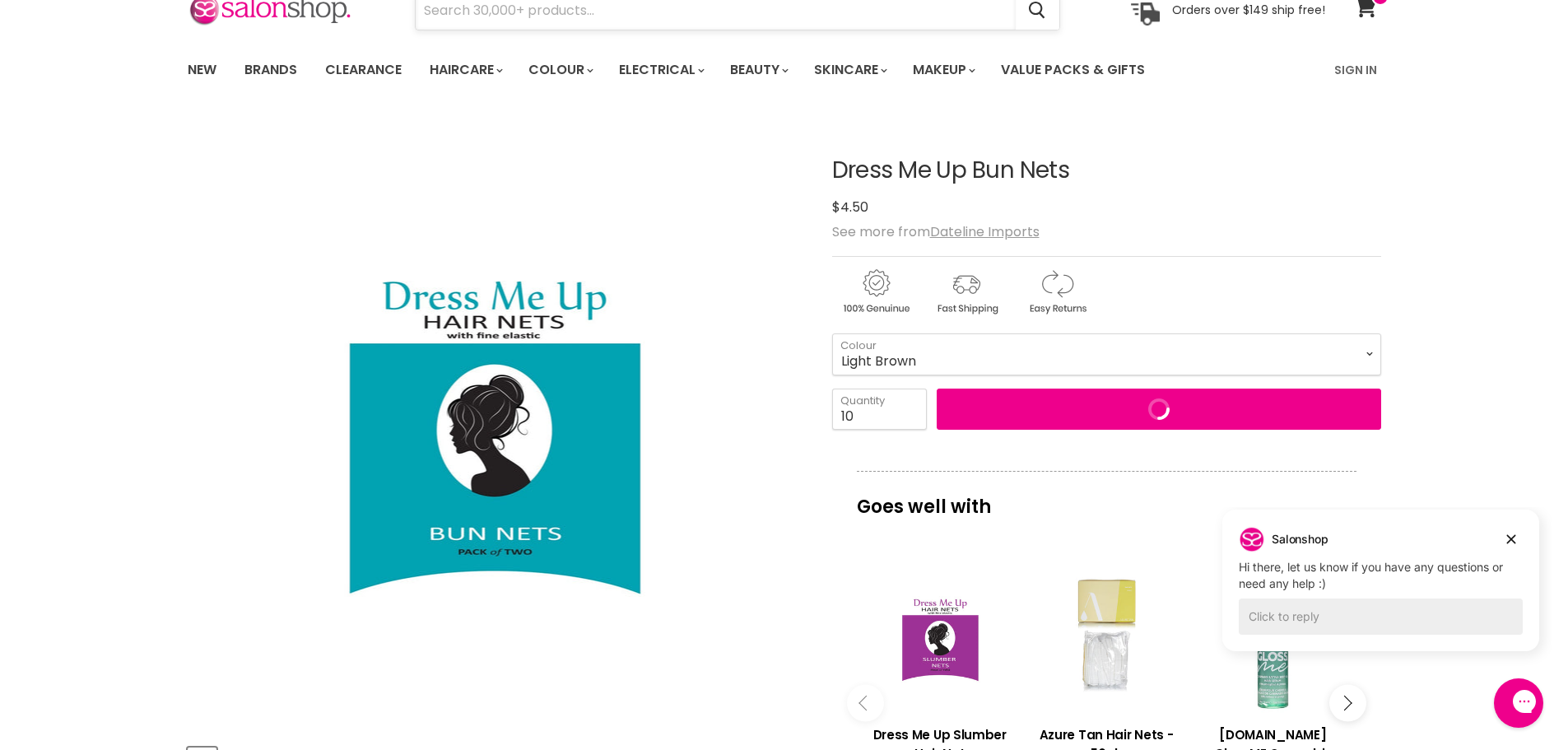
click at [564, 15] on input "Search" at bounding box center [716, 11] width 600 height 38
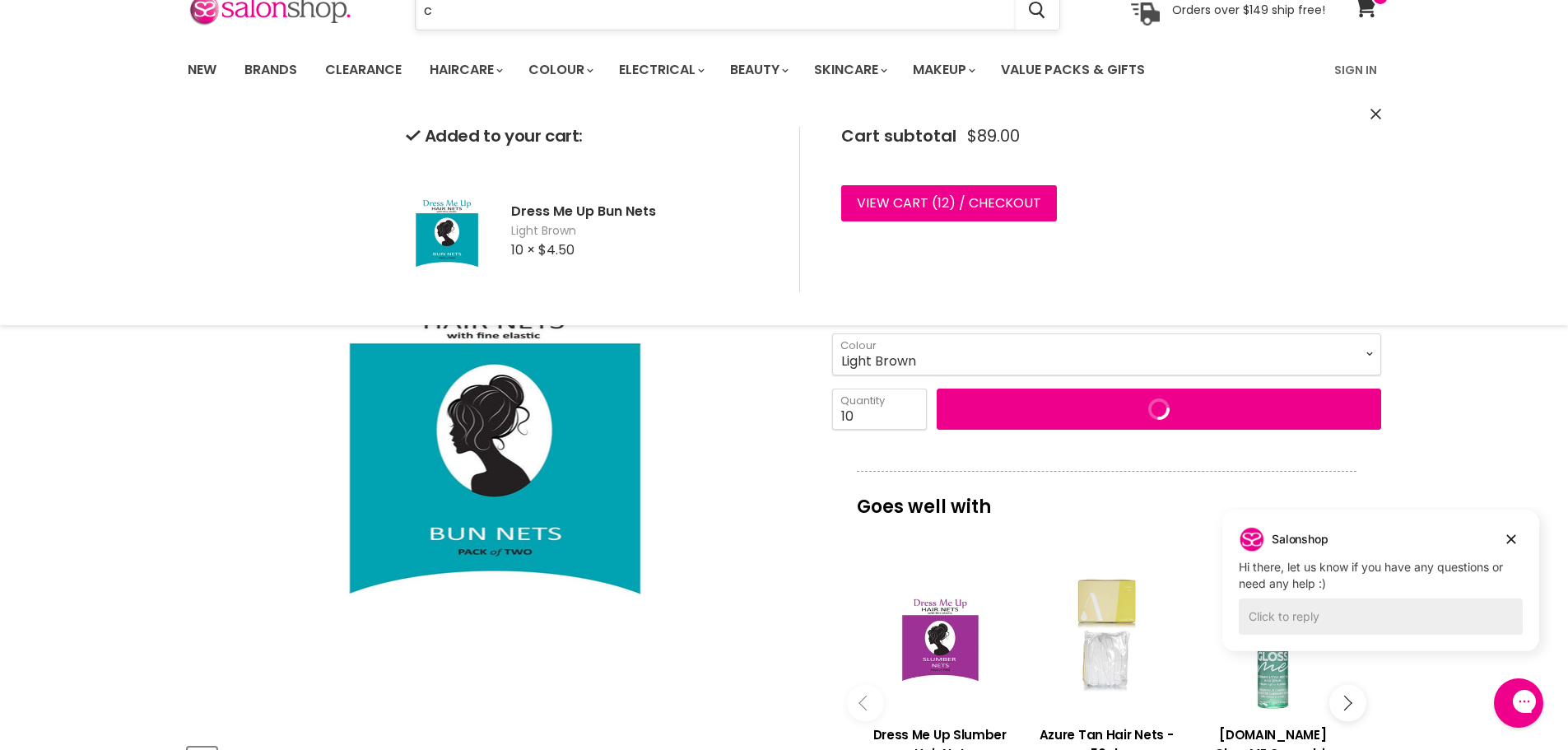
type input "c"
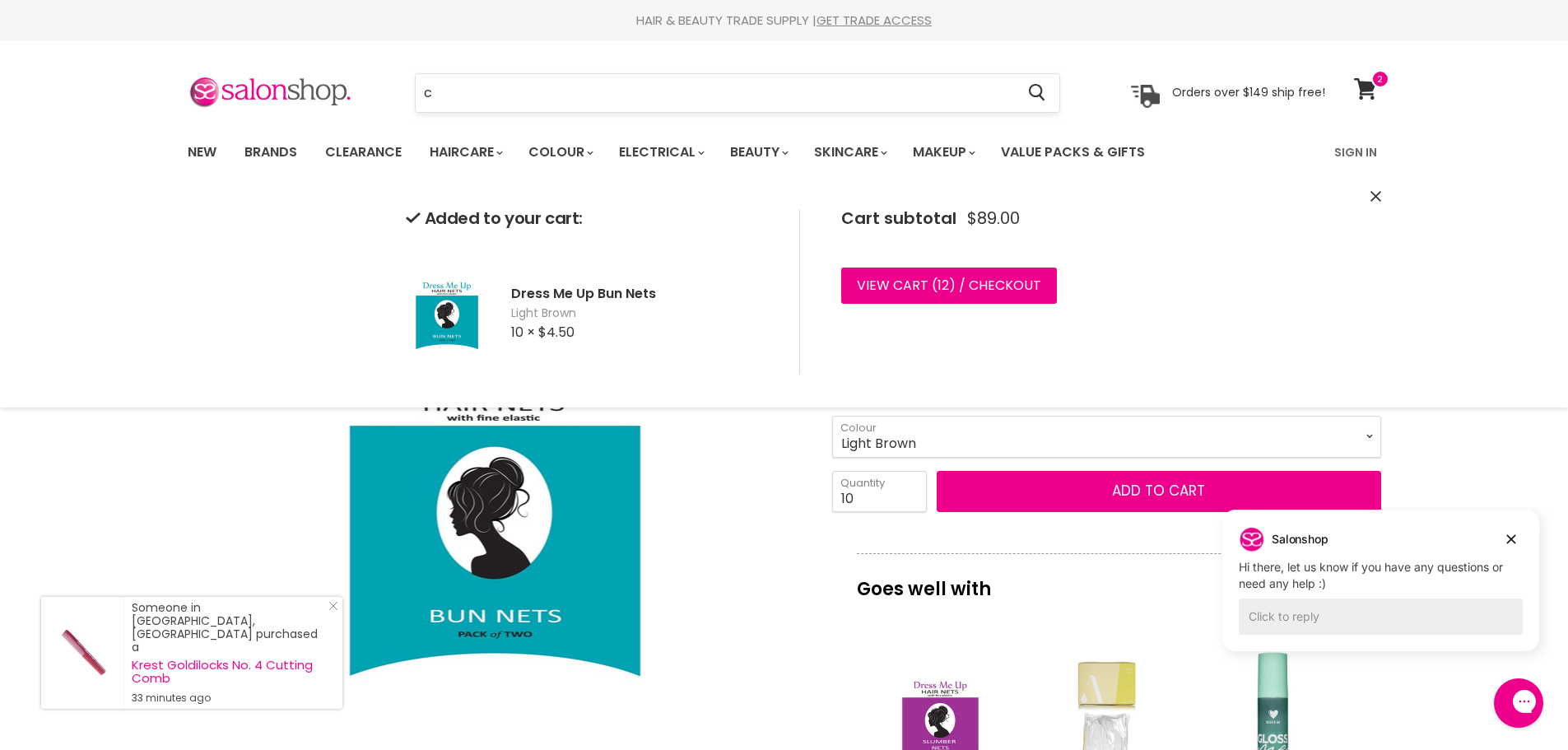
click at [519, 95] on input "c" at bounding box center [716, 93] width 600 height 38
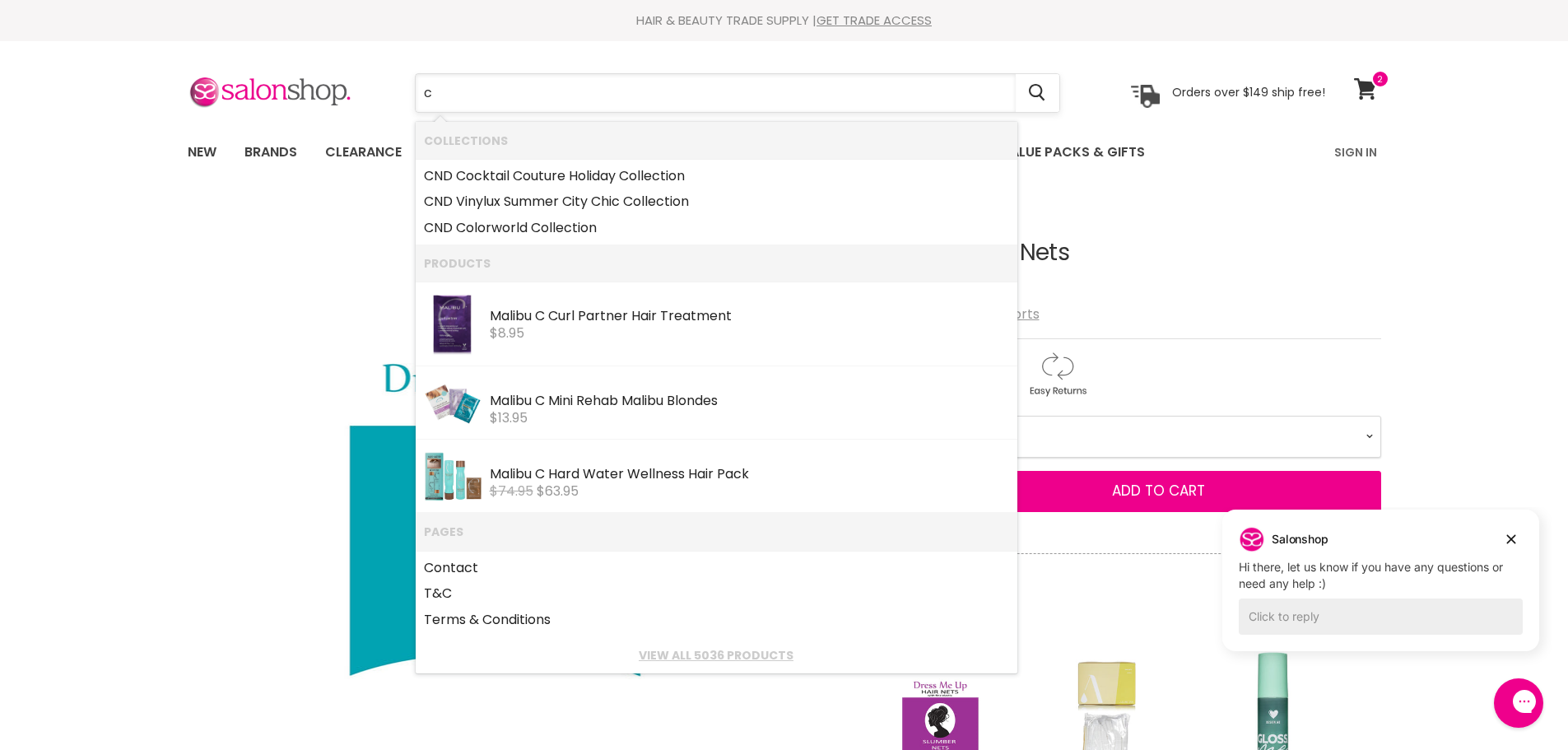
click at [484, 92] on input "c" at bounding box center [716, 93] width 600 height 38
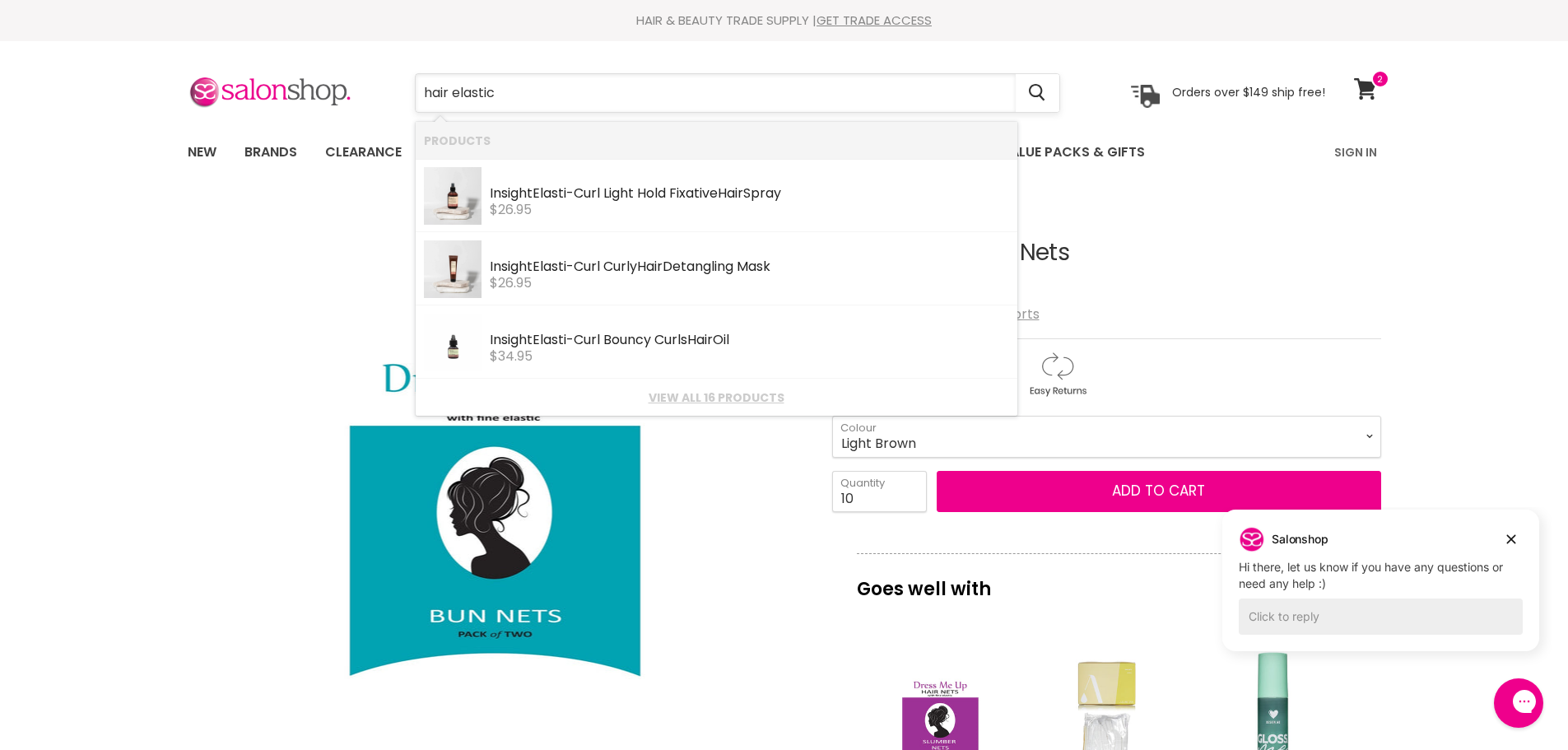
type input "hair elastics"
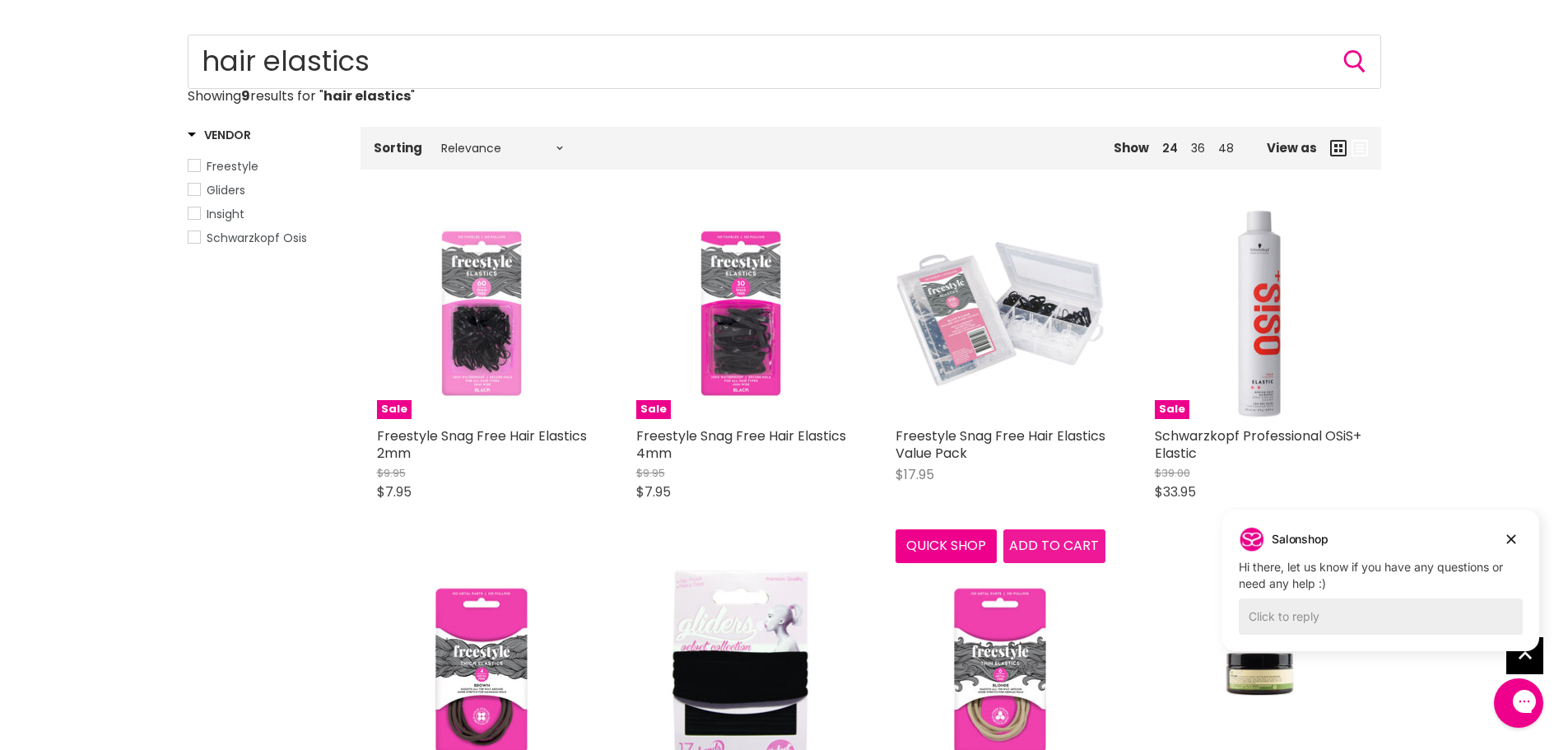
click at [1061, 542] on span "Add to cart" at bounding box center [1053, 545] width 90 height 19
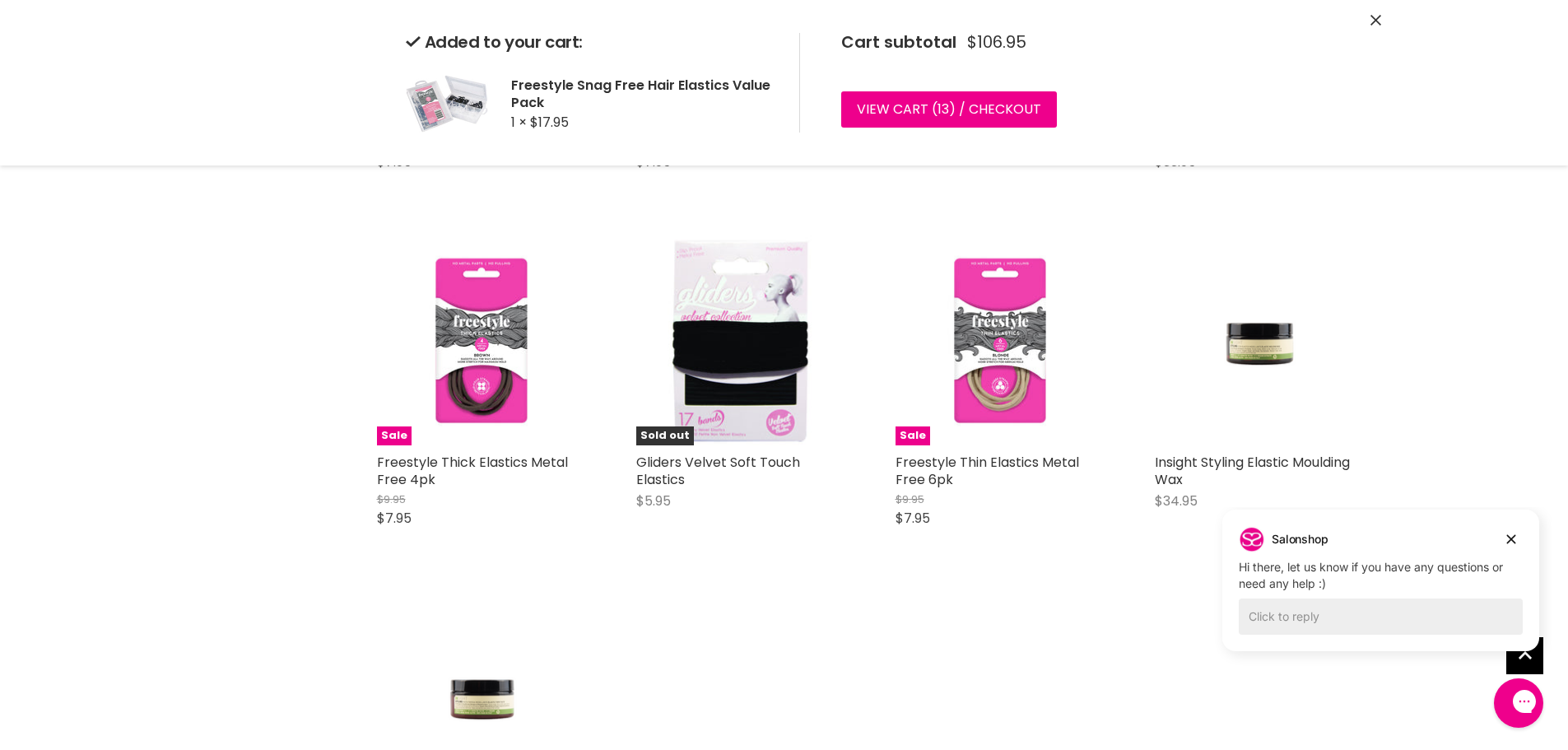
scroll to position [494, 0]
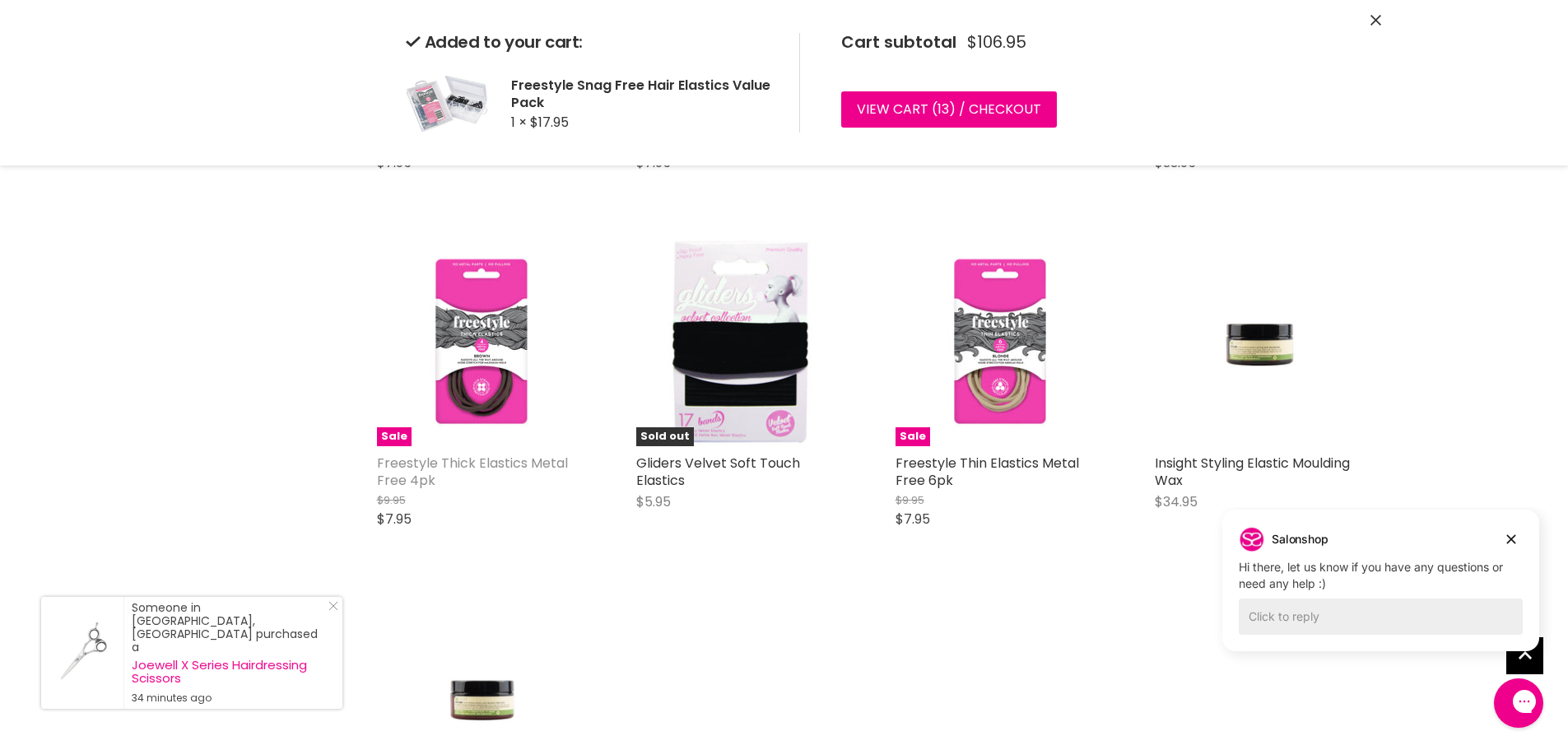
click at [484, 464] on link "Freestyle Thick Elastics Metal Free 4pk" at bounding box center [472, 471] width 191 height 37
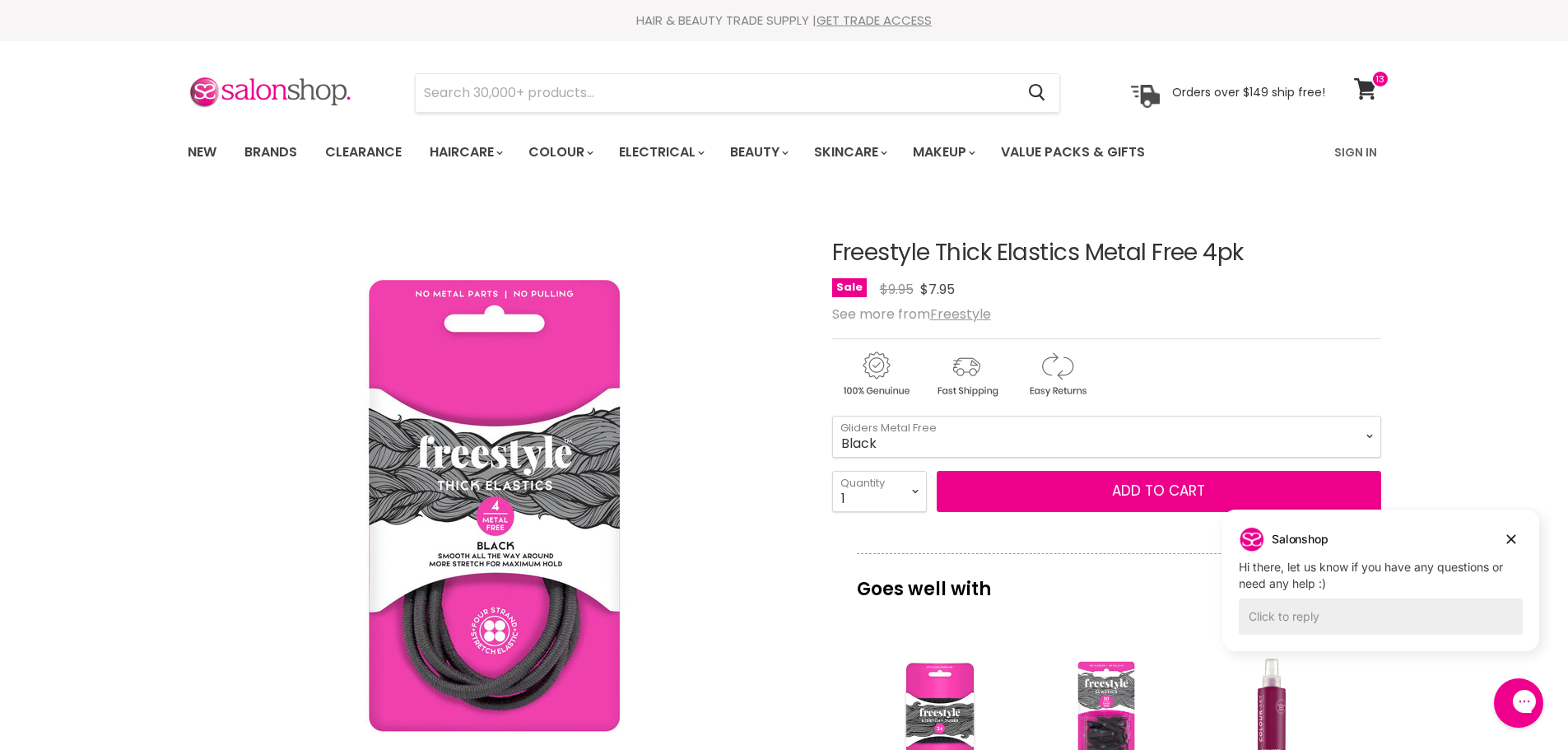
click at [913, 485] on select "1 2 3 4 5 6 7 8 9 10+" at bounding box center [879, 492] width 94 height 41
select select "2"
click at [832, 471] on select "1 2 3 4 5 6 7 8 9 10+" at bounding box center [879, 492] width 94 height 41
type input "2"
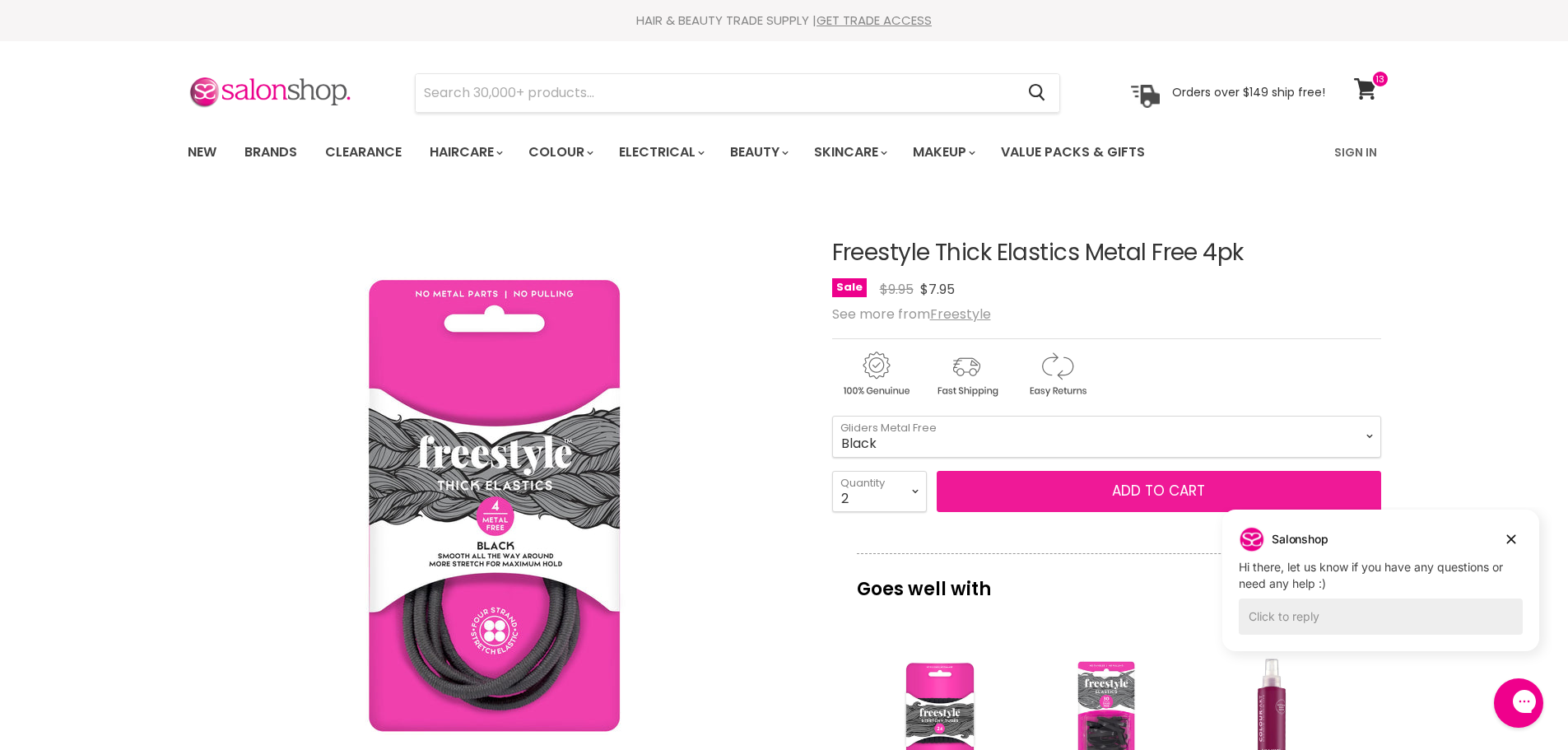
click at [1165, 494] on span "Add to cart" at bounding box center [1158, 491] width 93 height 20
click at [1163, 495] on span "Add to cart" at bounding box center [1158, 491] width 93 height 20
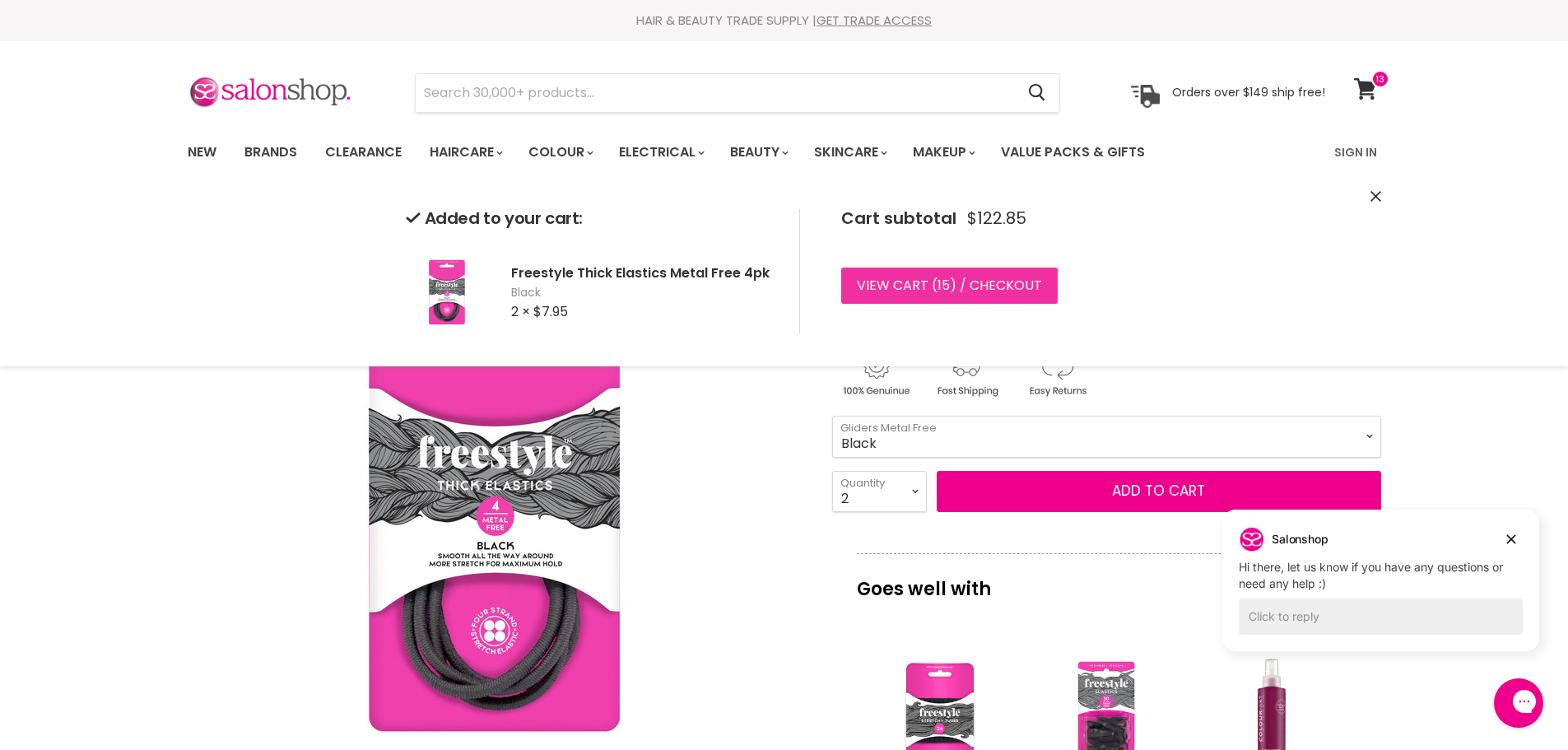
click at [951, 289] on link "View cart ( 15 ) / Checkout" at bounding box center [949, 285] width 216 height 37
